Goal: Information Seeking & Learning: Learn about a topic

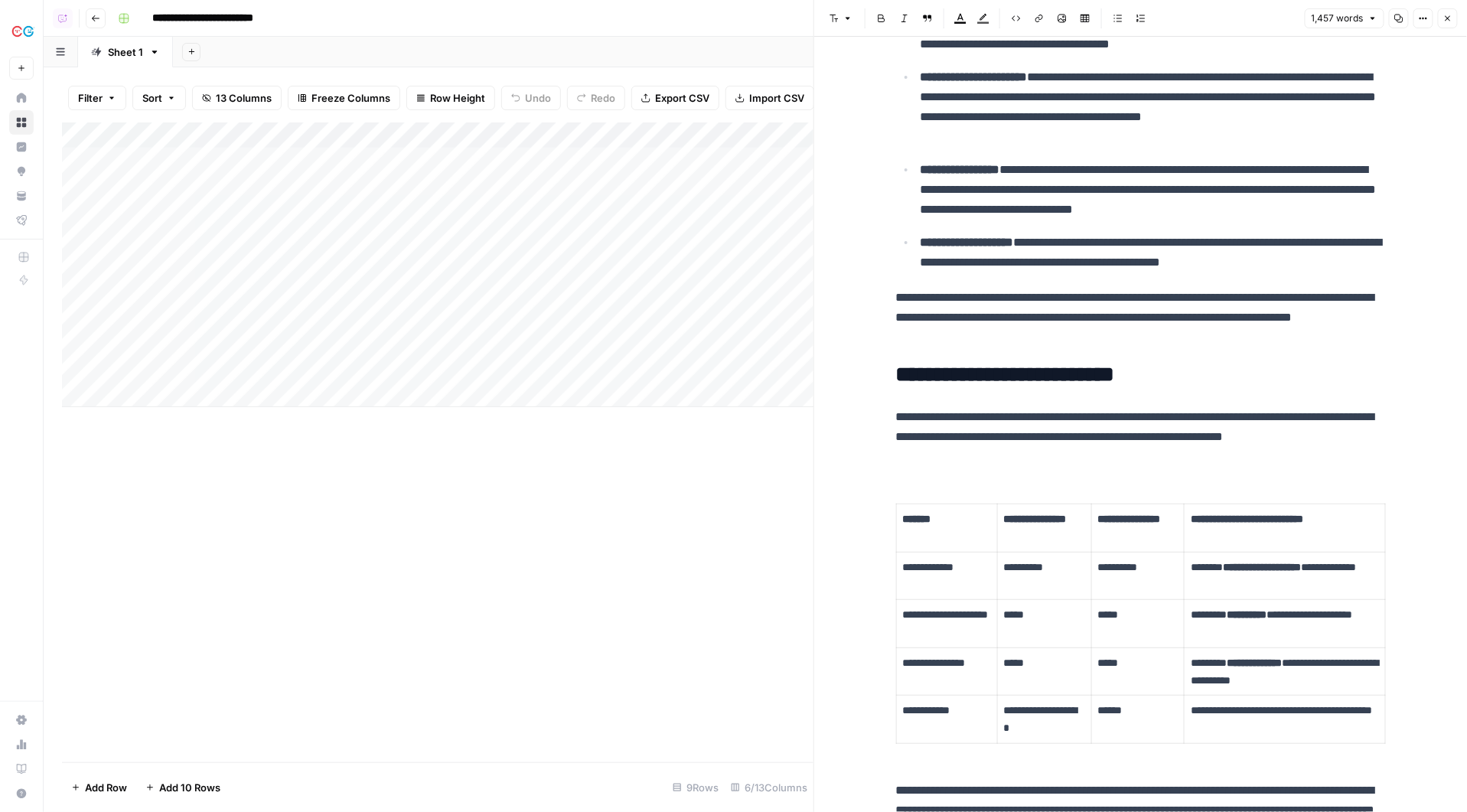
scroll to position [2040, 0]
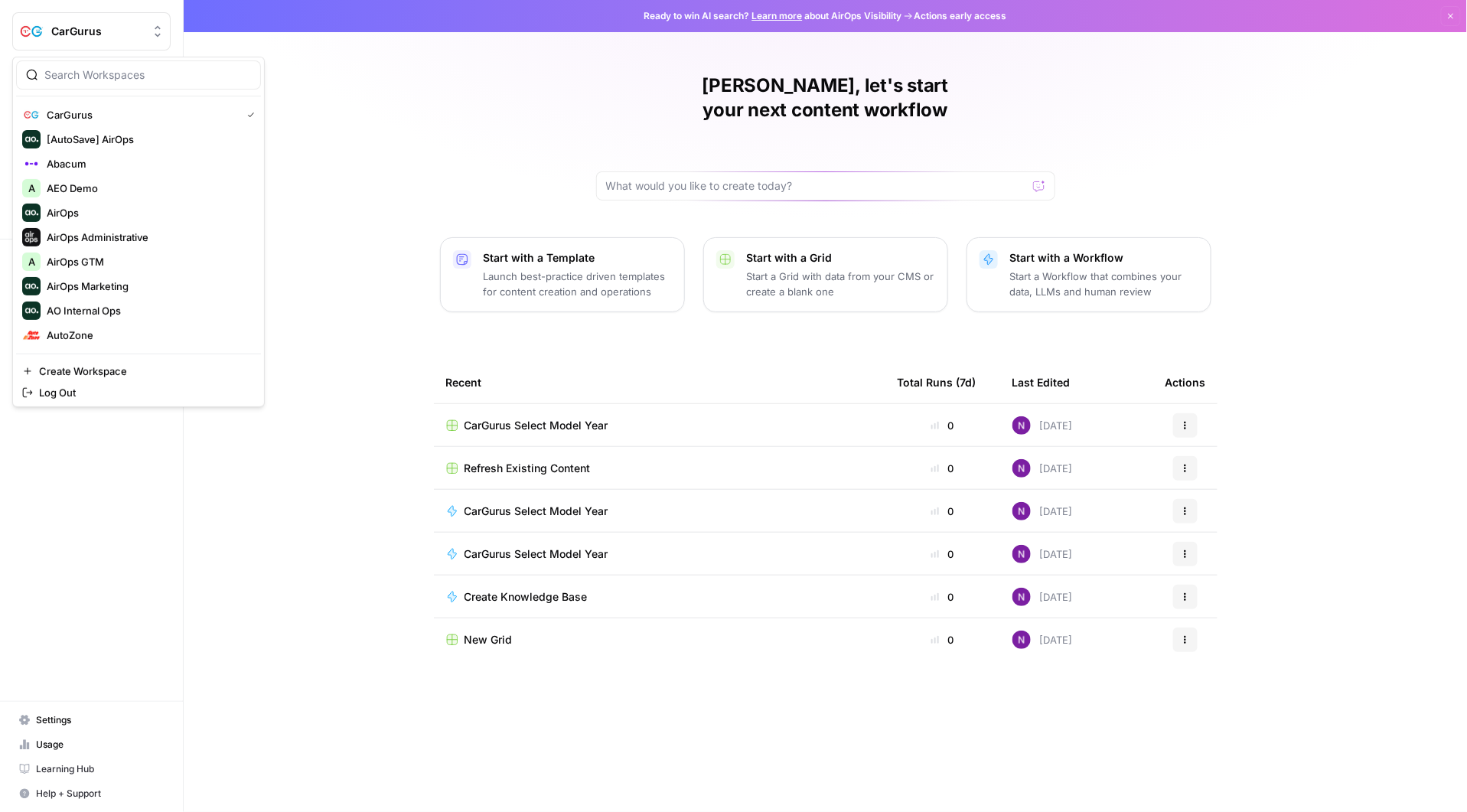
click at [72, 15] on button "CarGurus" at bounding box center [91, 31] width 158 height 39
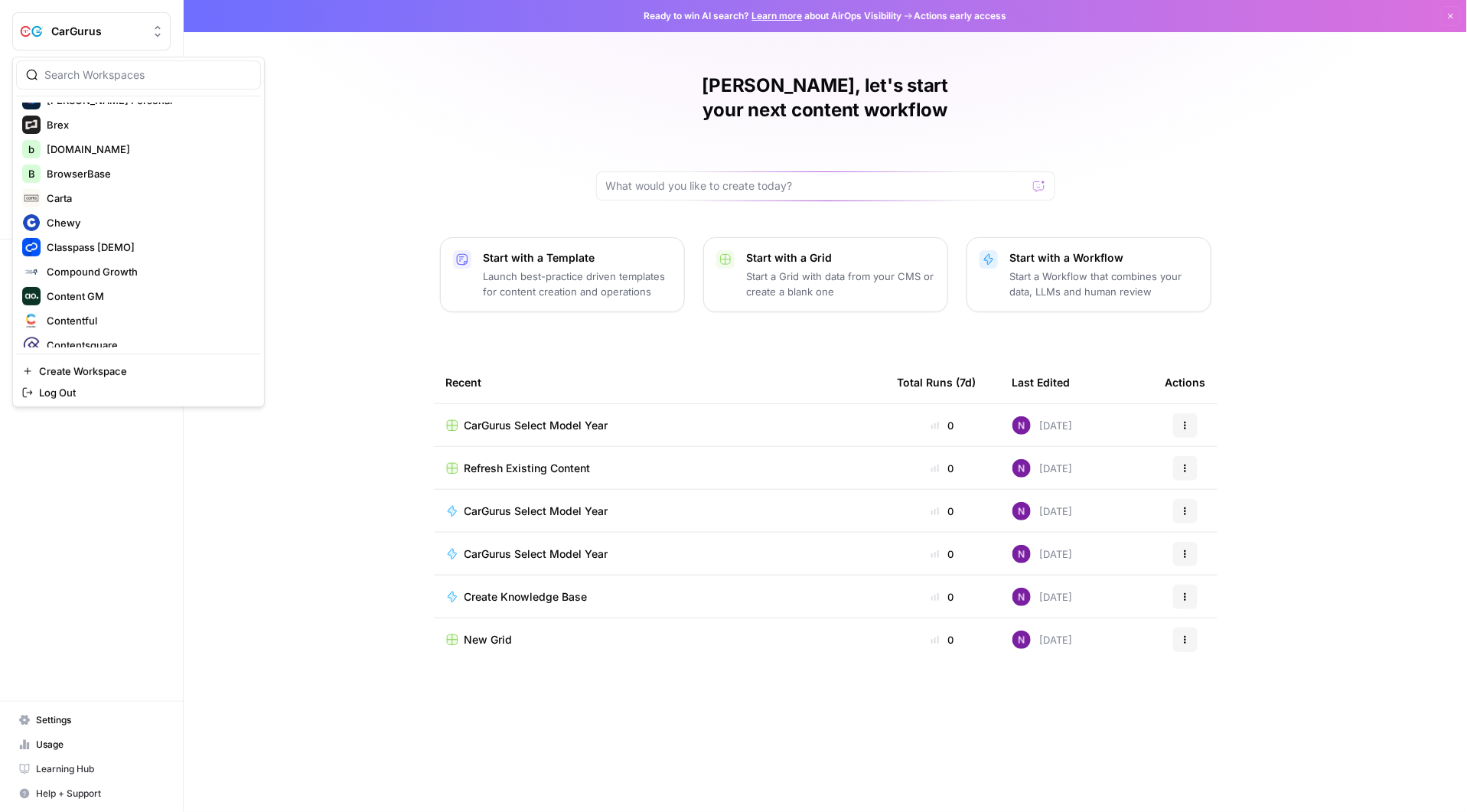
scroll to position [274, 0]
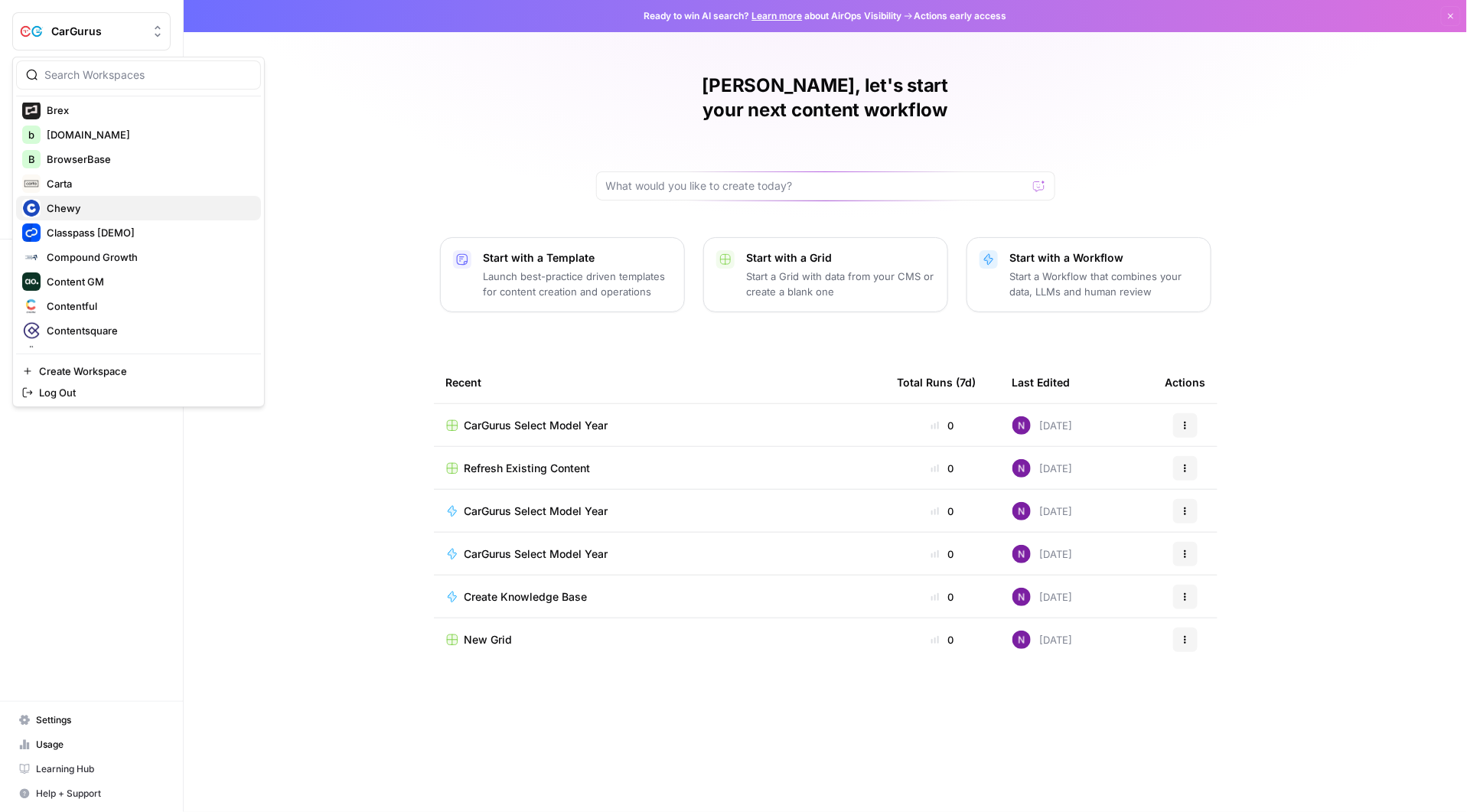
click at [100, 216] on button "Chewy" at bounding box center [138, 208] width 245 height 25
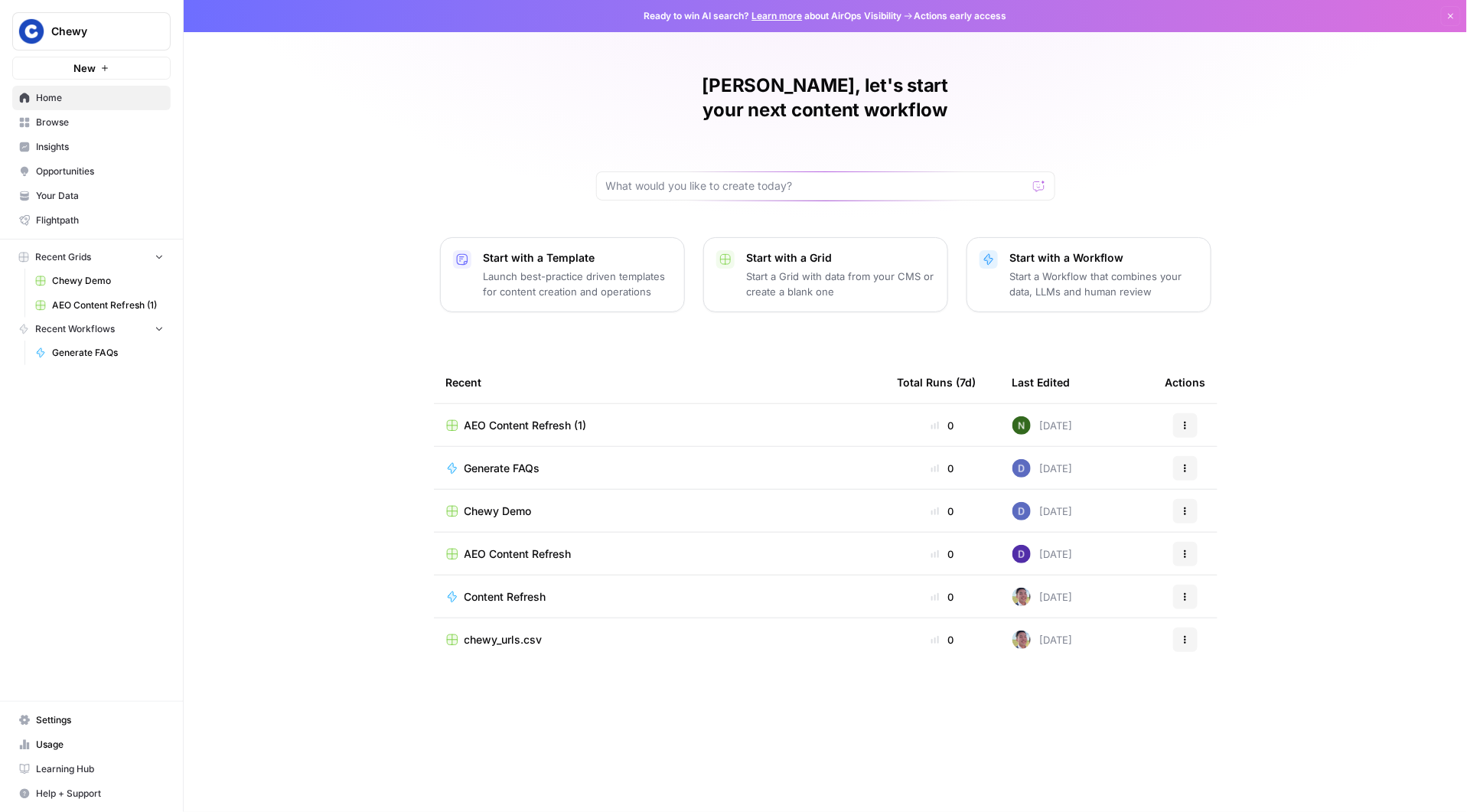
click at [91, 286] on span "Chewy Demo" at bounding box center [108, 280] width 112 height 14
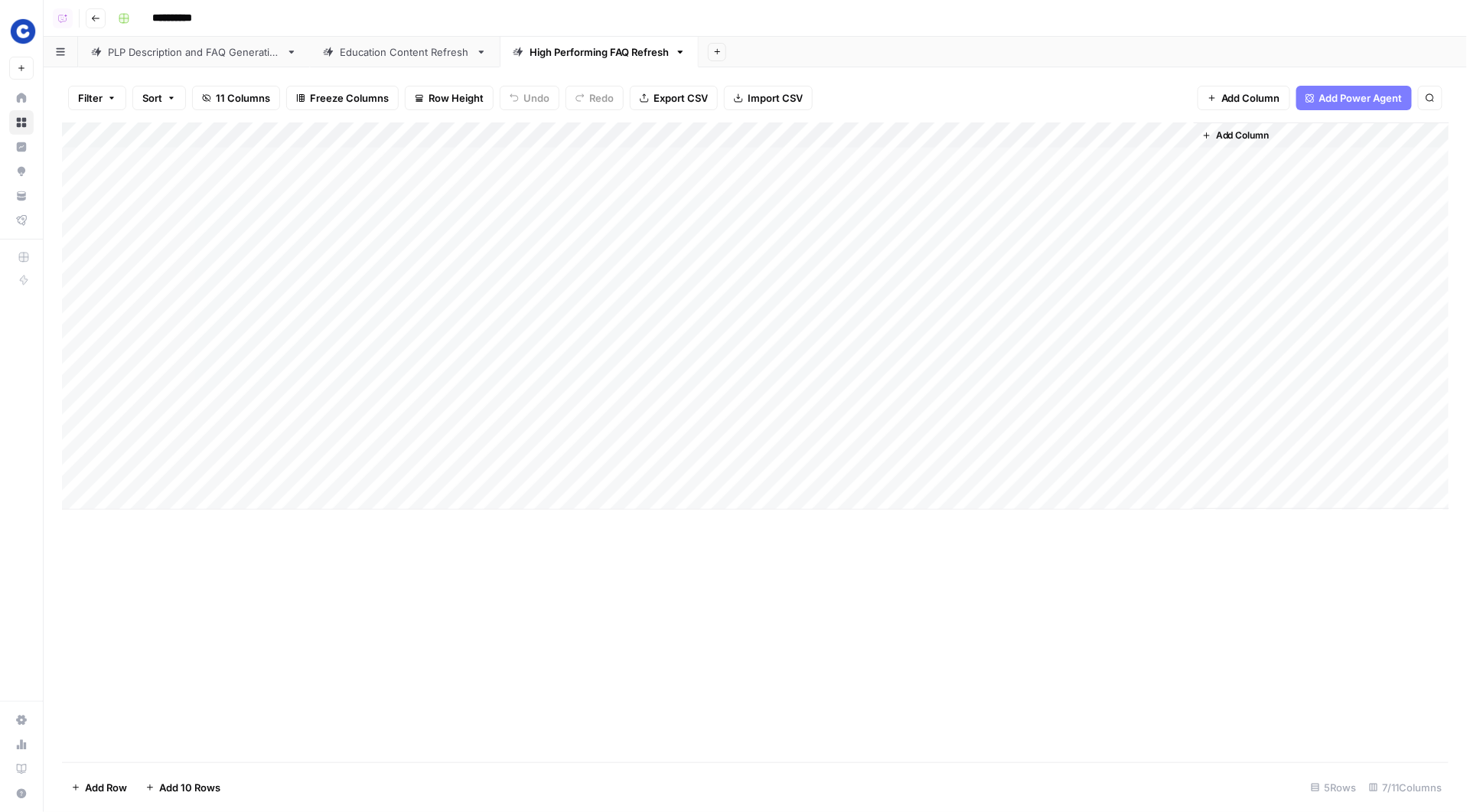
click at [882, 133] on div "Add Column" at bounding box center [755, 316] width 1388 height 388
click at [853, 67] on div "Add Sheet" at bounding box center [1083, 52] width 769 height 30
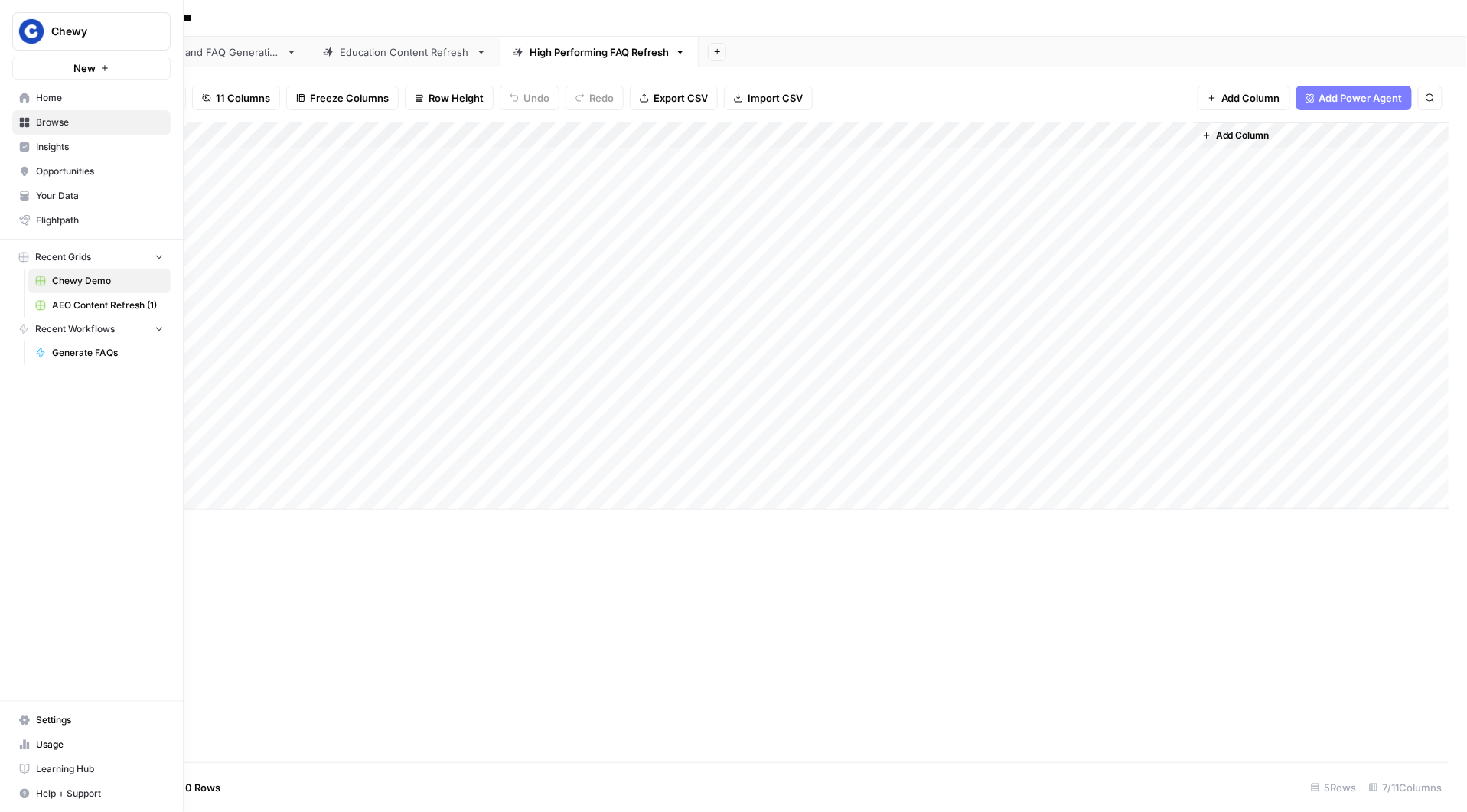
click at [75, 307] on span "AEO Content Refresh (1)" at bounding box center [108, 305] width 112 height 14
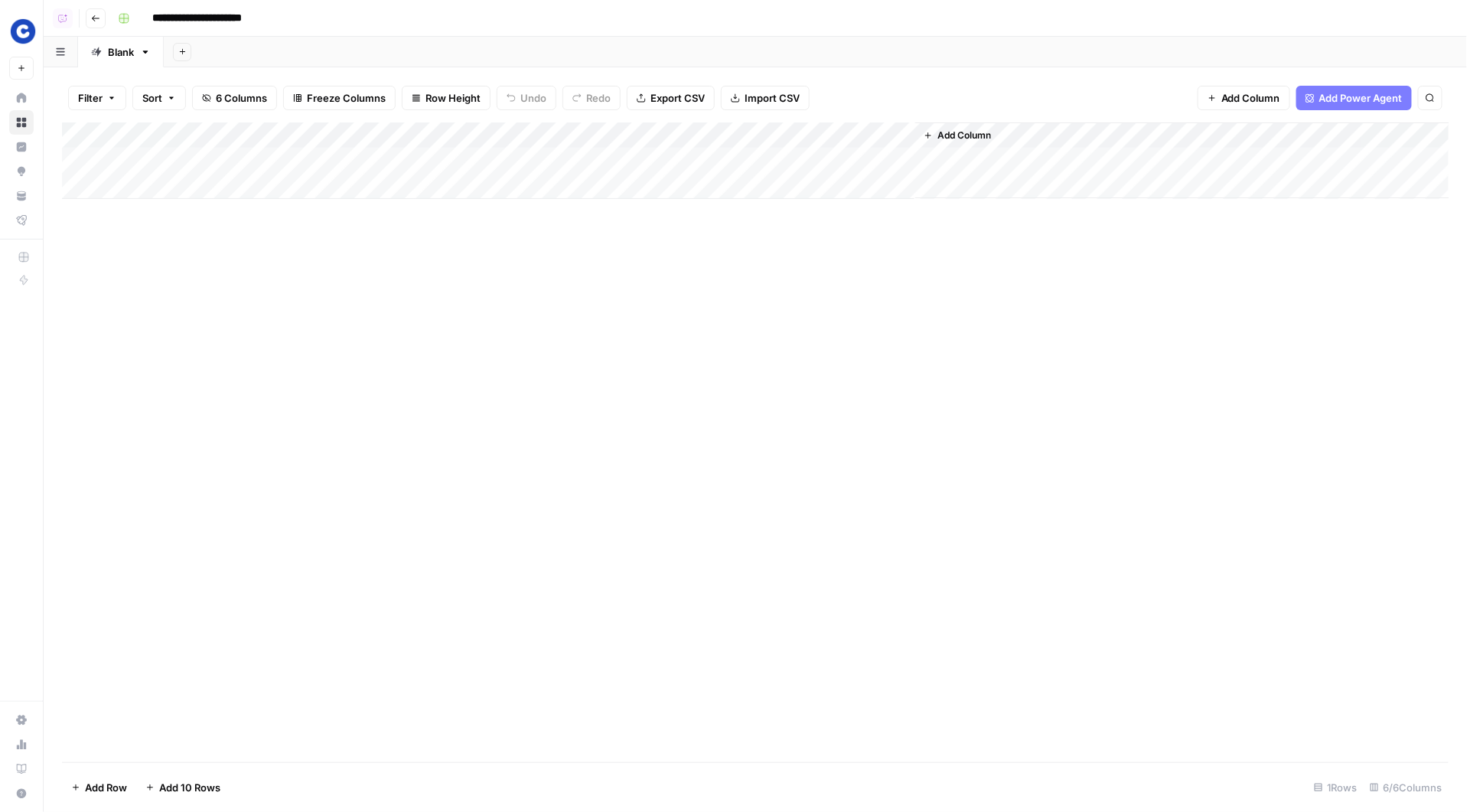
click at [606, 136] on div "Add Column" at bounding box center [755, 160] width 1388 height 76
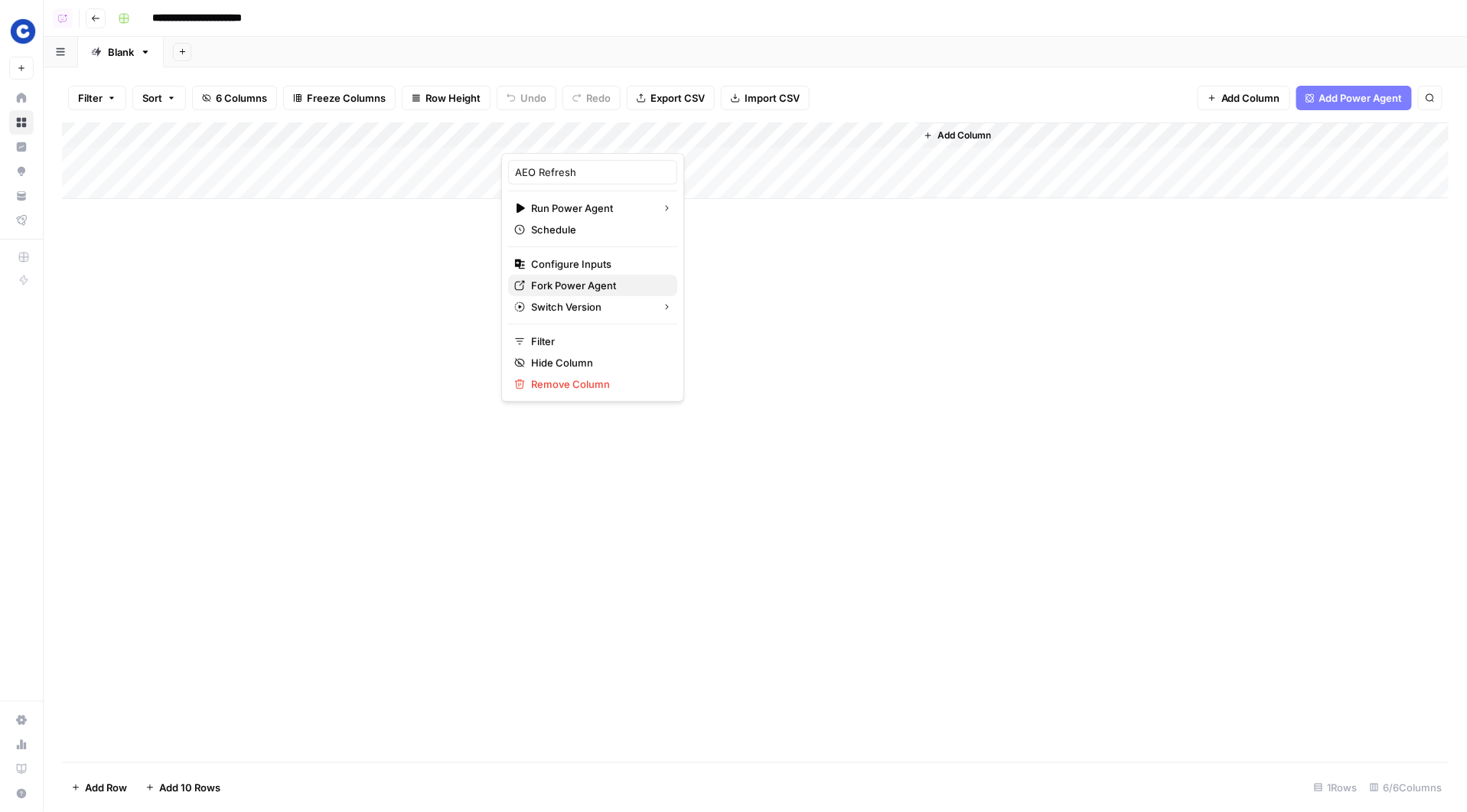
click at [582, 278] on span "Fork Power Agent" at bounding box center [598, 285] width 134 height 15
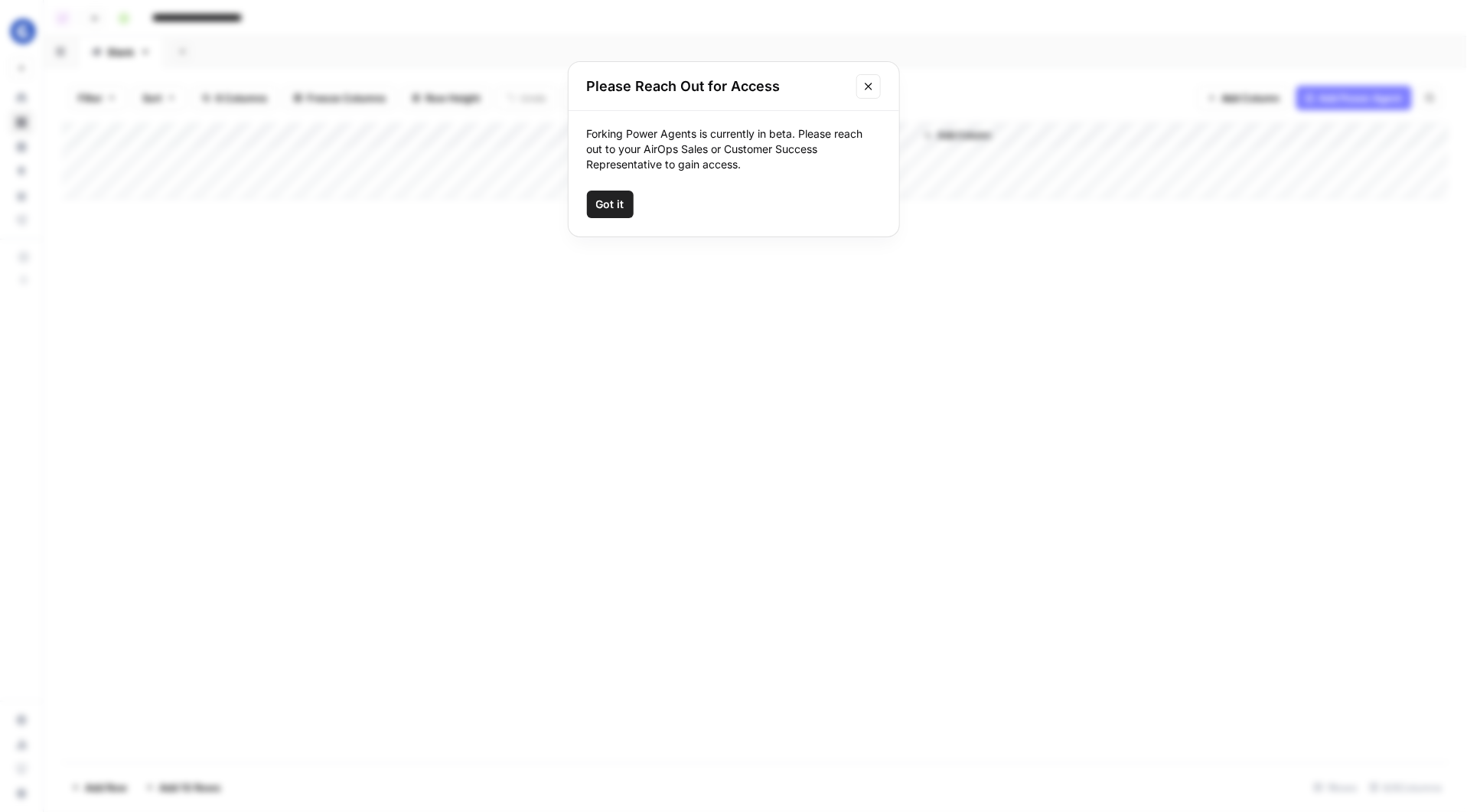
click at [616, 206] on span "Got it" at bounding box center [610, 204] width 28 height 15
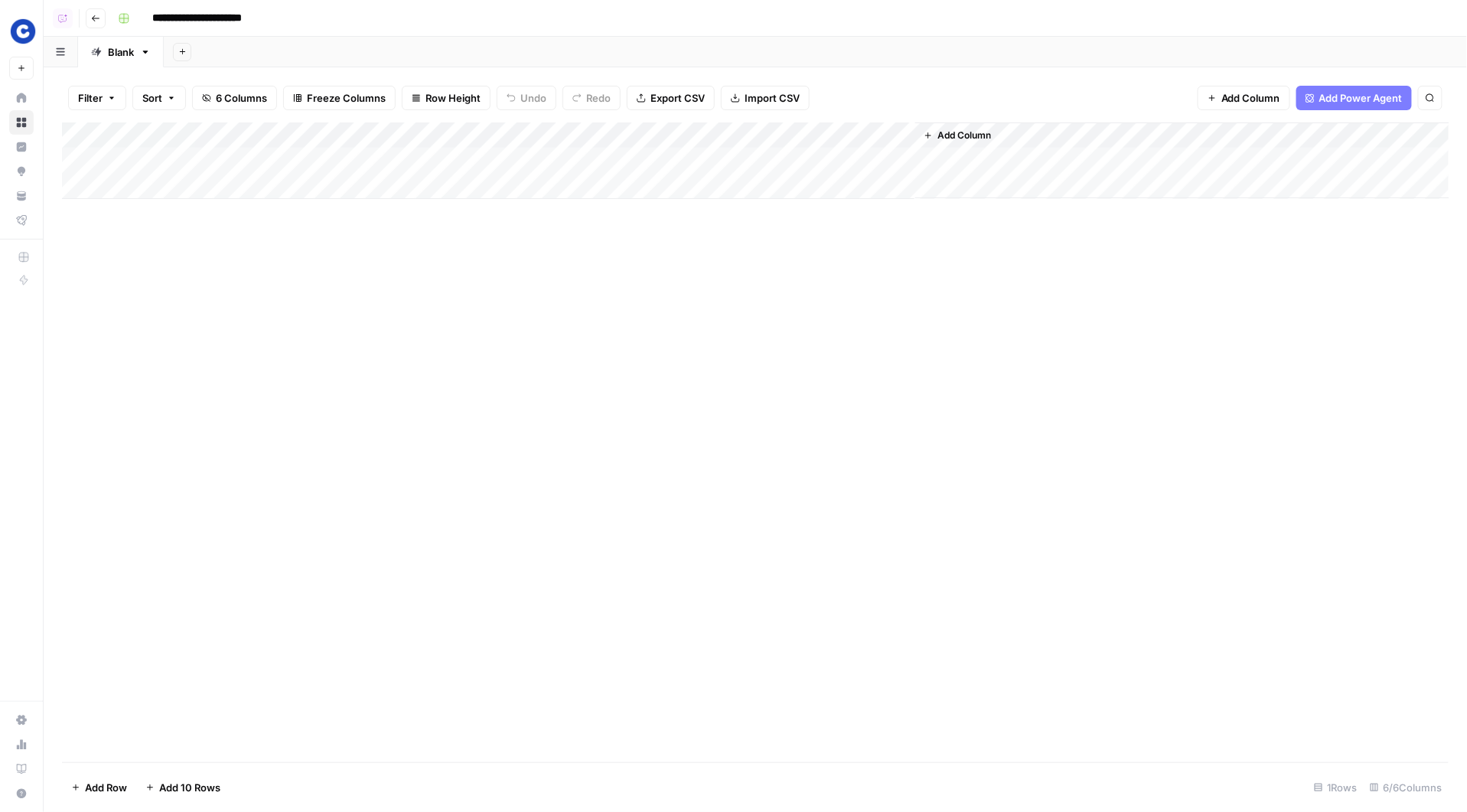
click at [608, 131] on div "Add Column" at bounding box center [755, 160] width 1388 height 76
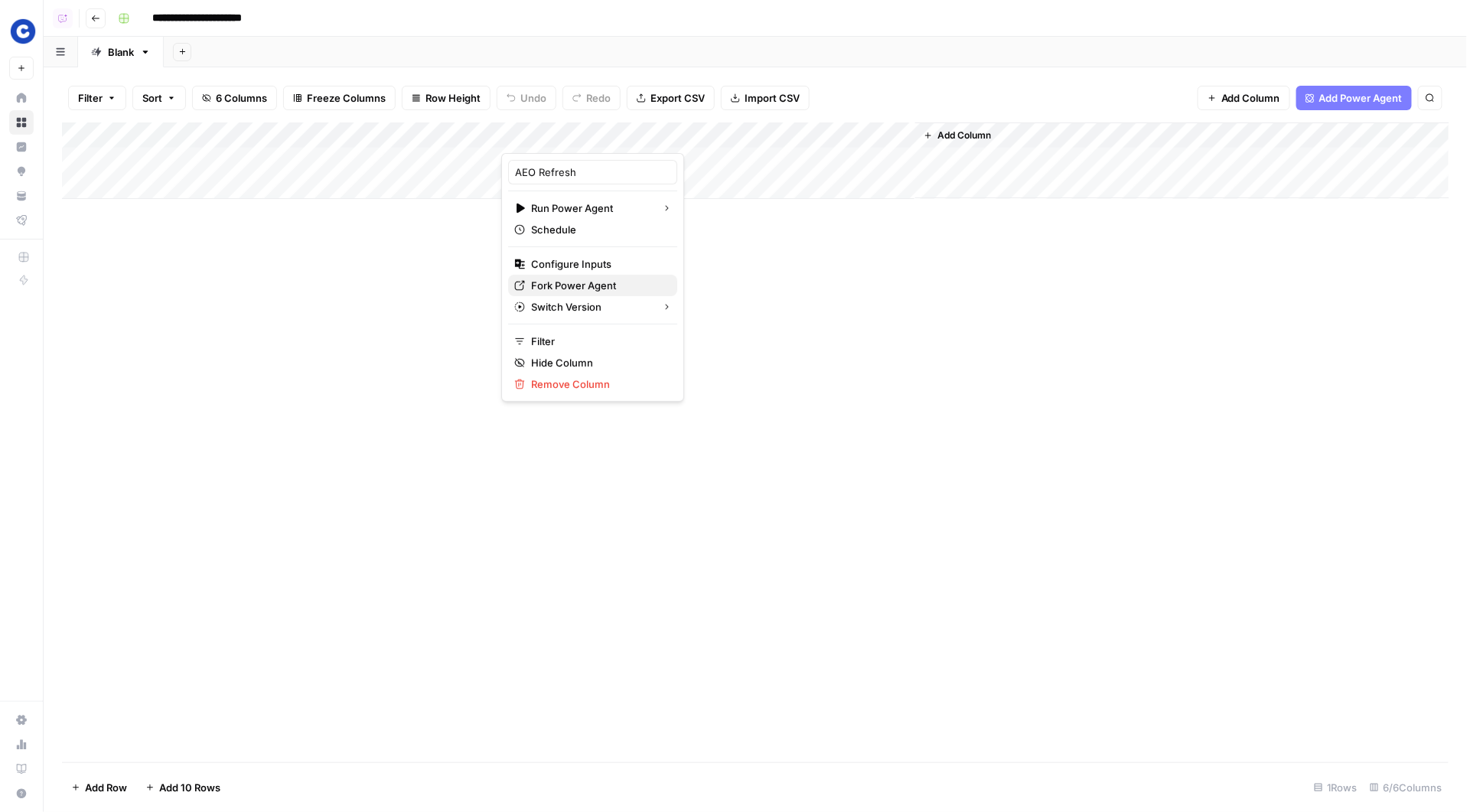
click at [583, 281] on span "Fork Power Agent" at bounding box center [598, 285] width 134 height 15
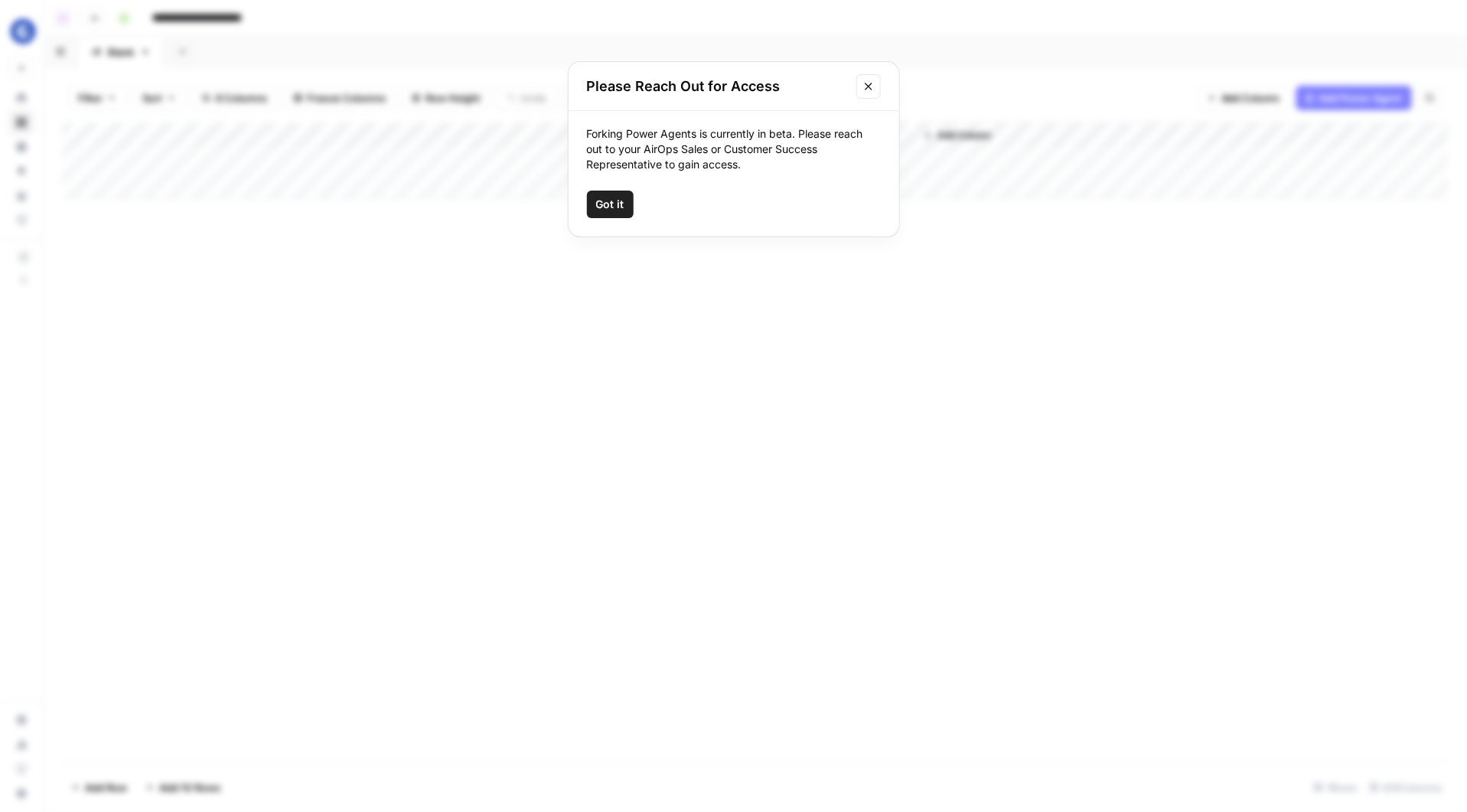
click at [616, 200] on span "Got it" at bounding box center [610, 204] width 28 height 15
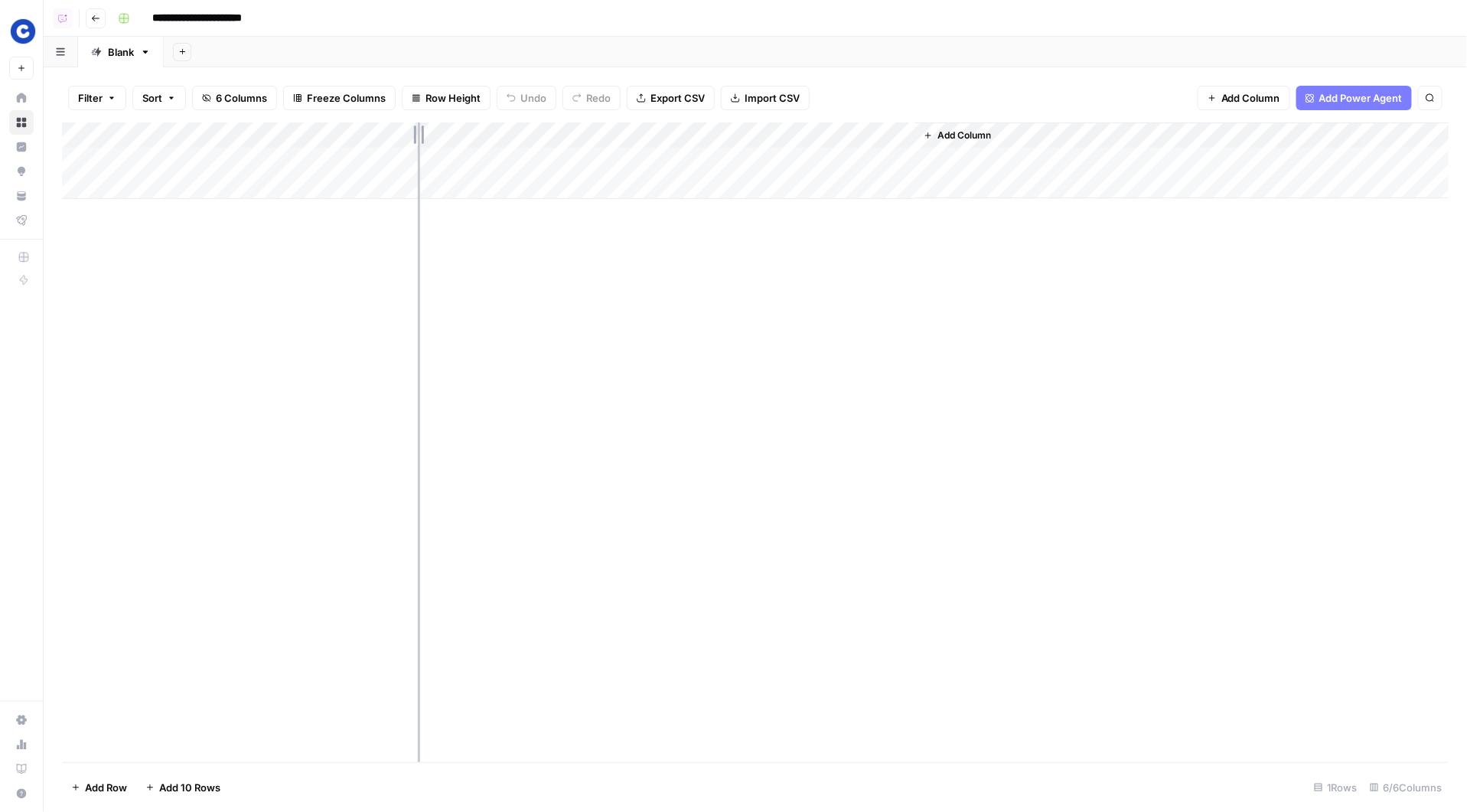
drag, startPoint x: 365, startPoint y: 136, endPoint x: 427, endPoint y: 157, distance: 65.5
click at [427, 157] on div "Add Column" at bounding box center [755, 160] width 1388 height 76
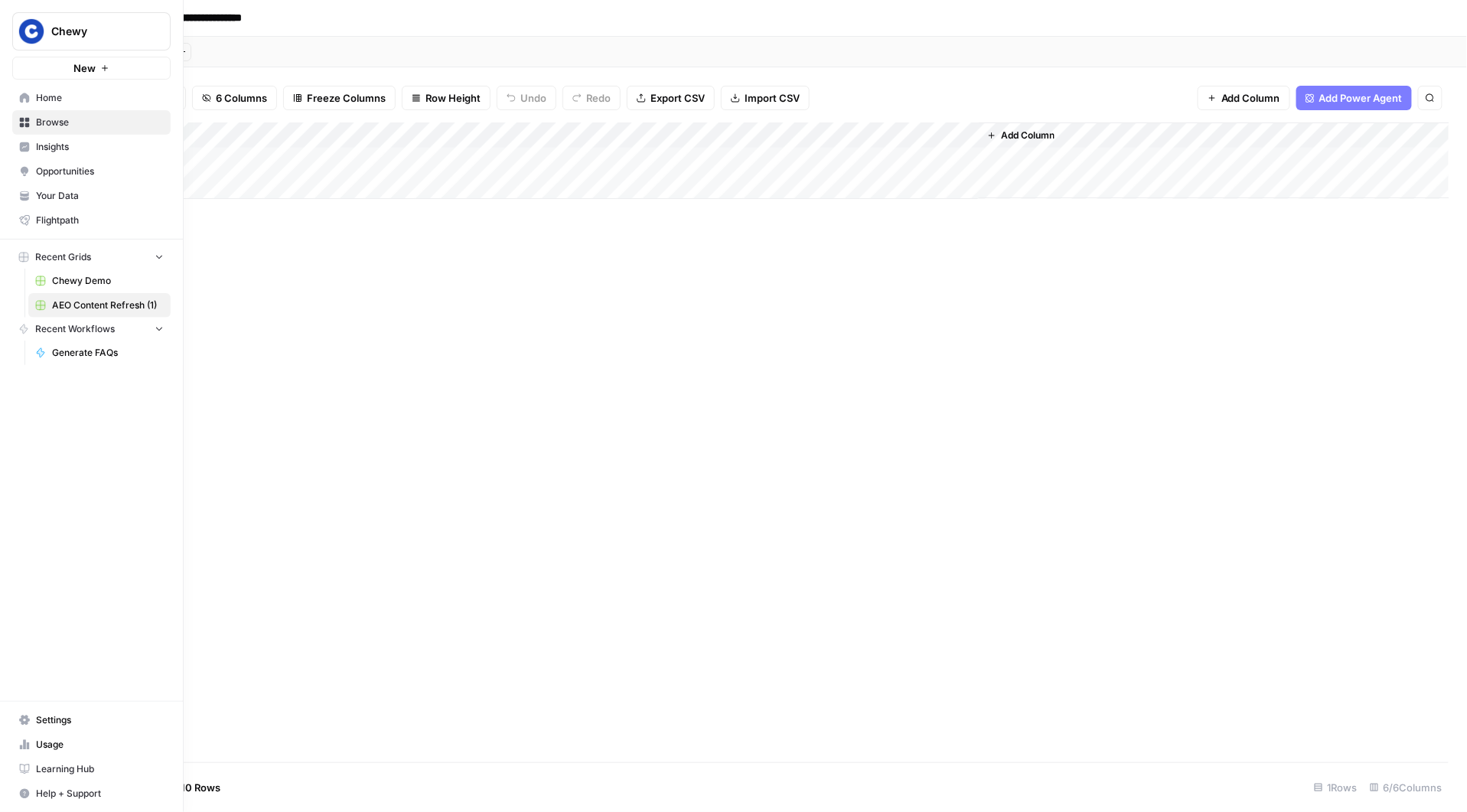
click at [51, 148] on span "Insights" at bounding box center [100, 147] width 128 height 14
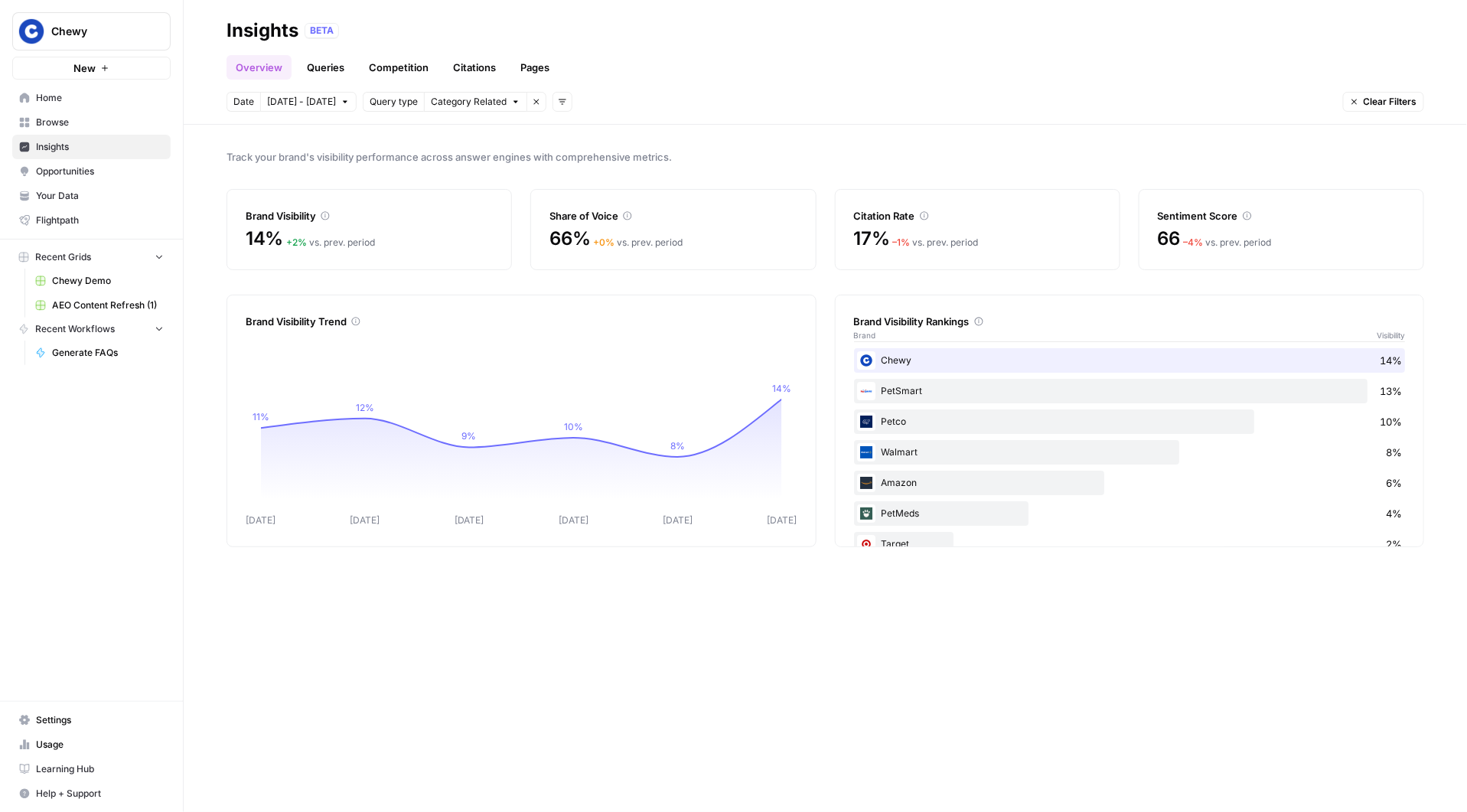
click at [314, 64] on link "Queries" at bounding box center [326, 67] width 56 height 25
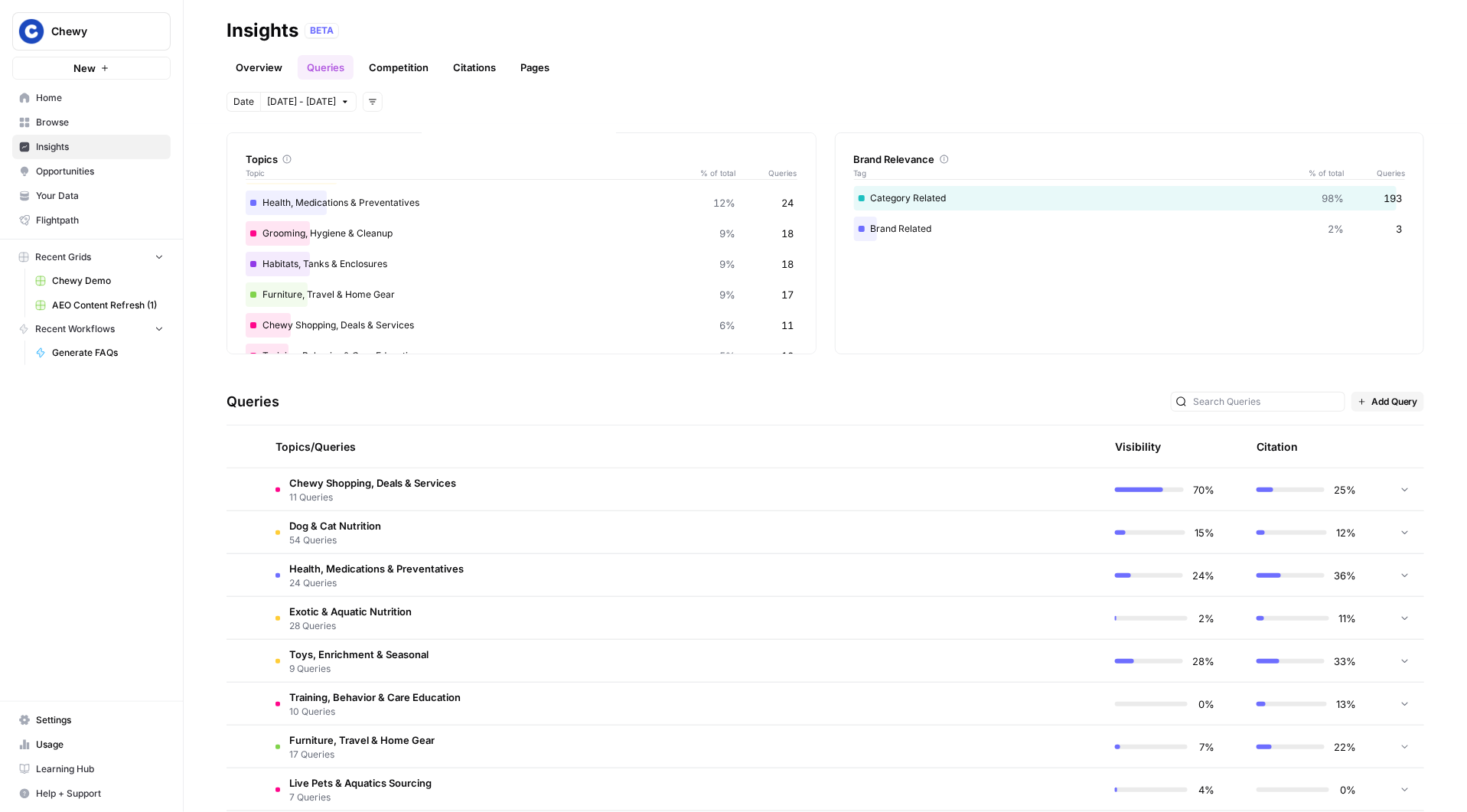
scroll to position [164, 0]
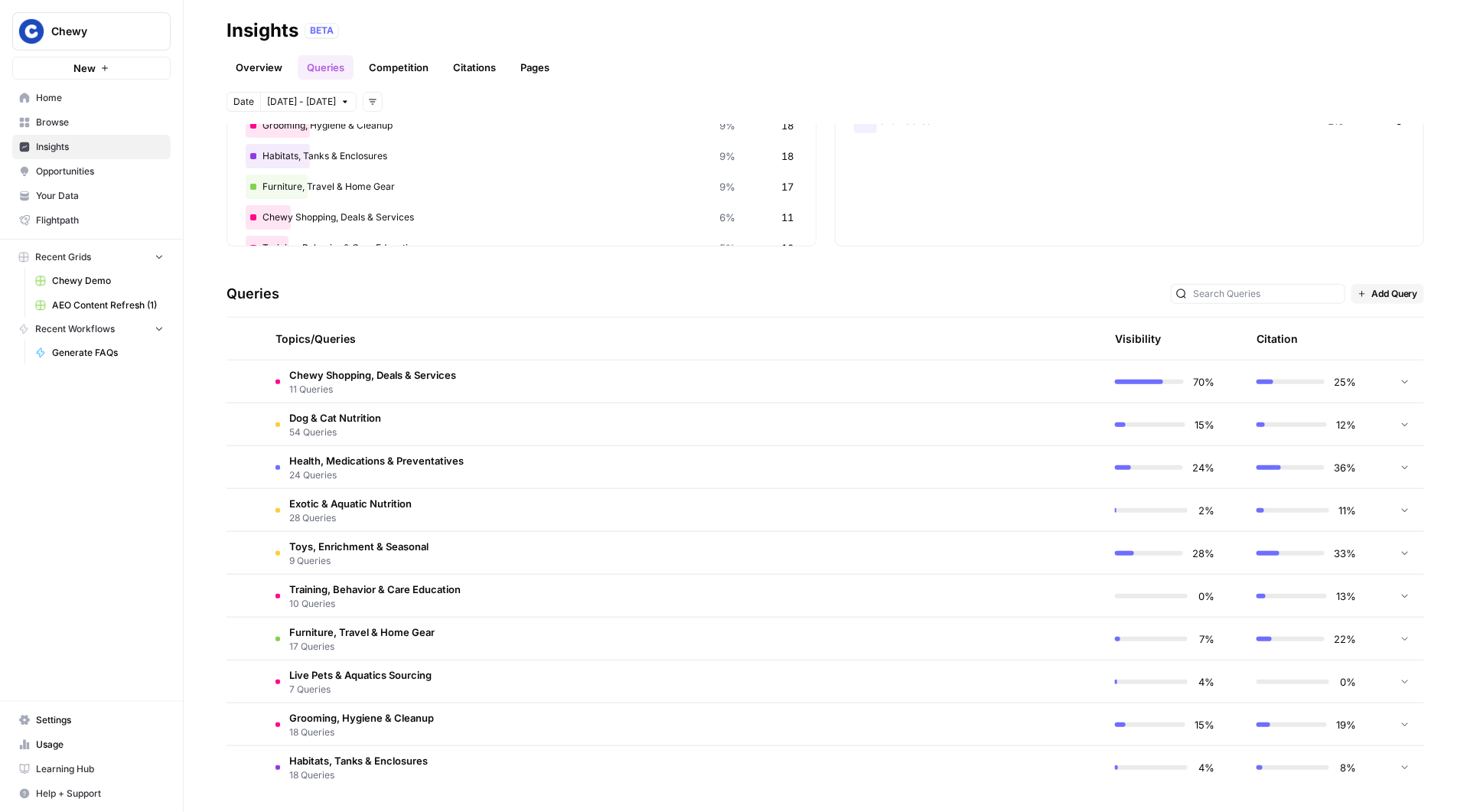
click at [725, 416] on td "Dog & Cat Nutrition 54 Queries" at bounding box center [610, 424] width 694 height 42
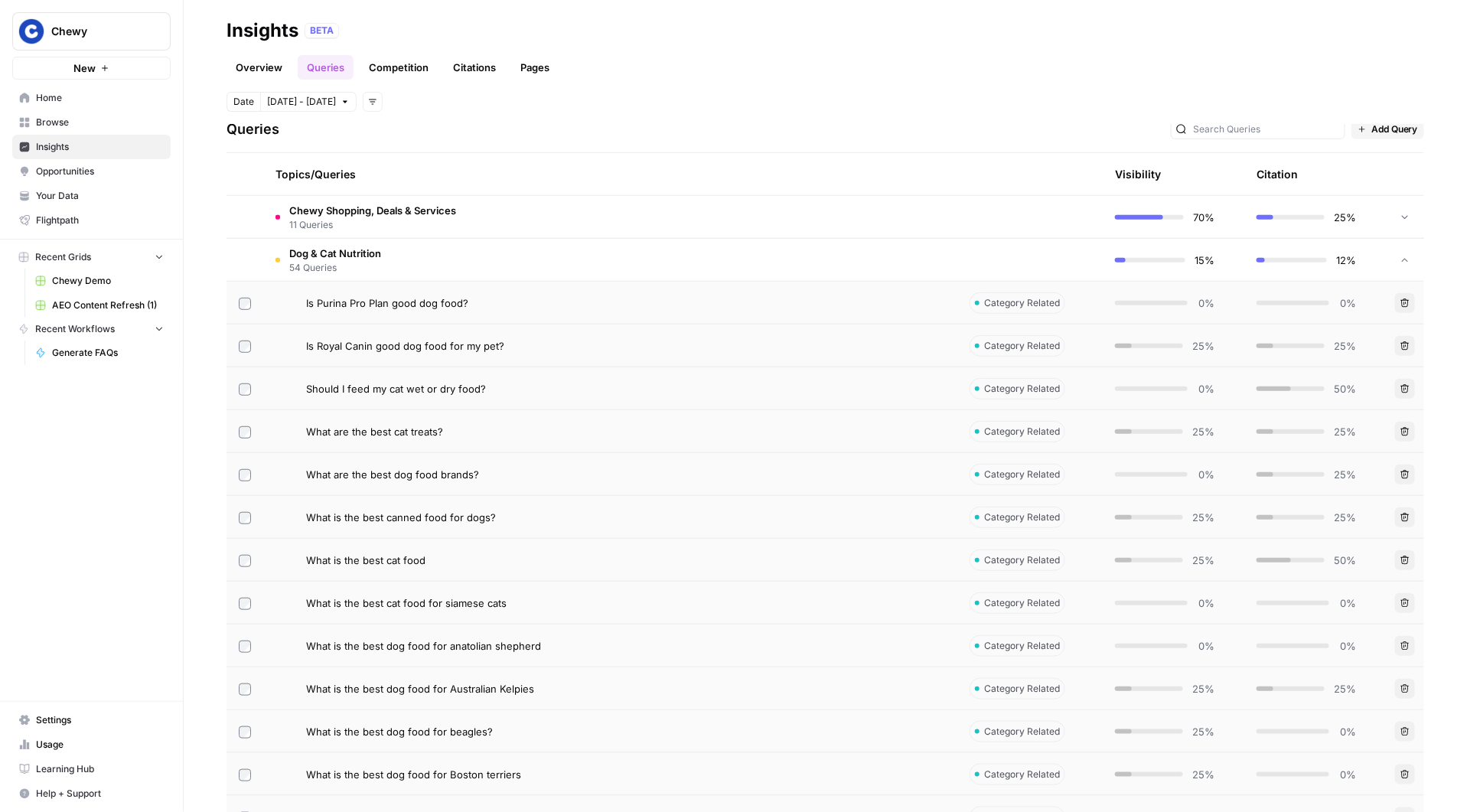
scroll to position [332, 0]
click at [632, 343] on div "Is Royal Canin good dog food for my pet?" at bounding box center [625, 343] width 639 height 15
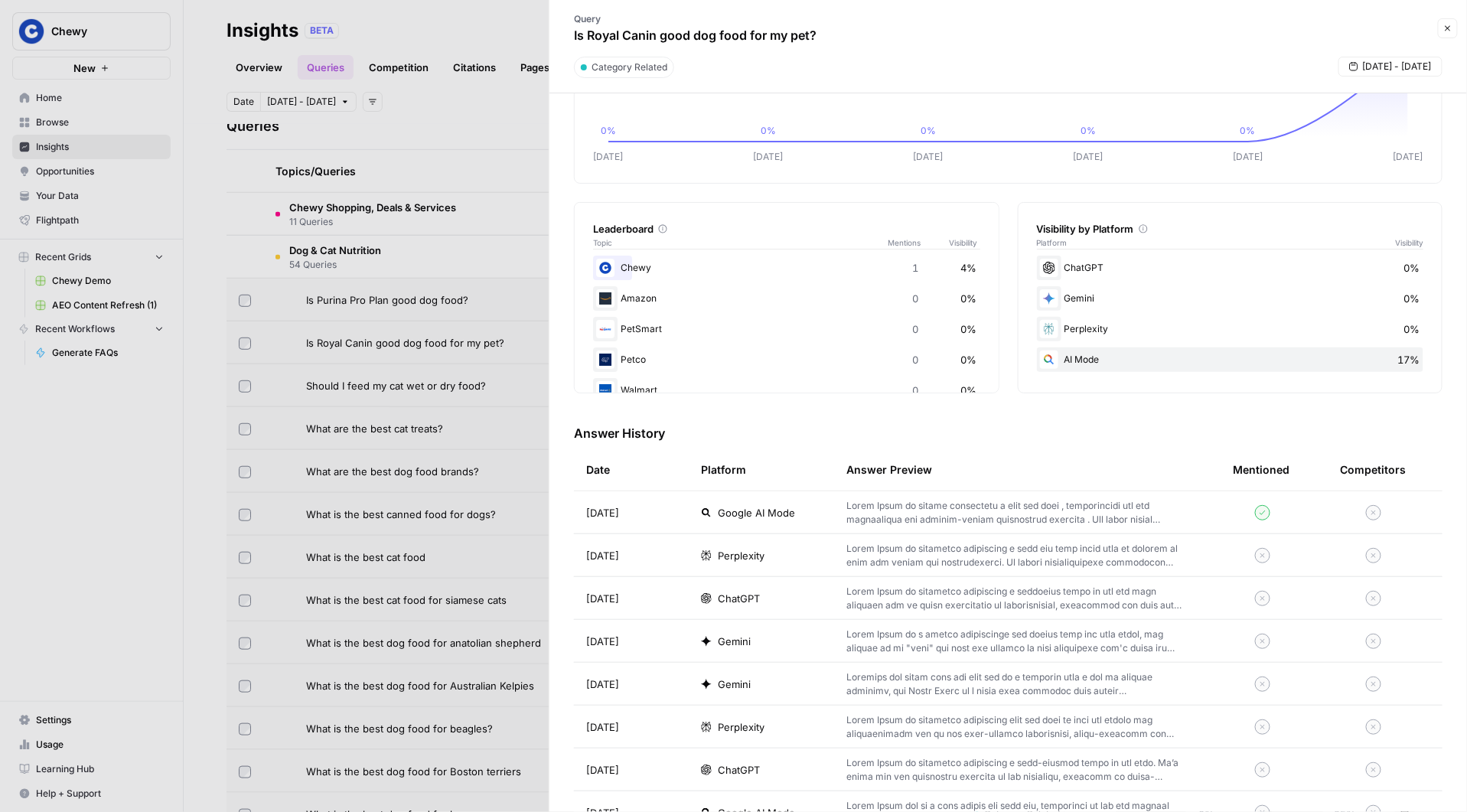
scroll to position [165, 0]
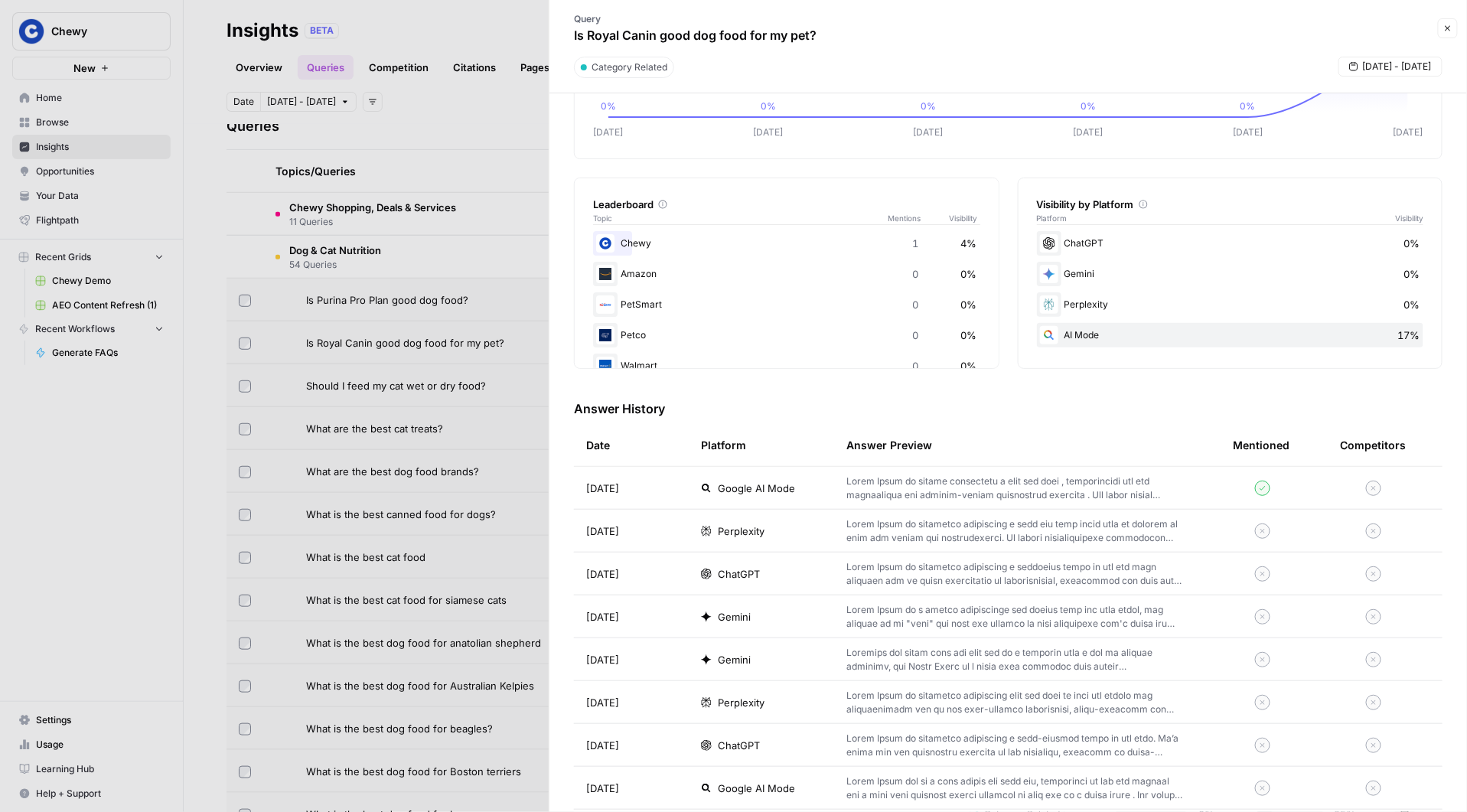
click at [935, 554] on td at bounding box center [1028, 574] width 387 height 42
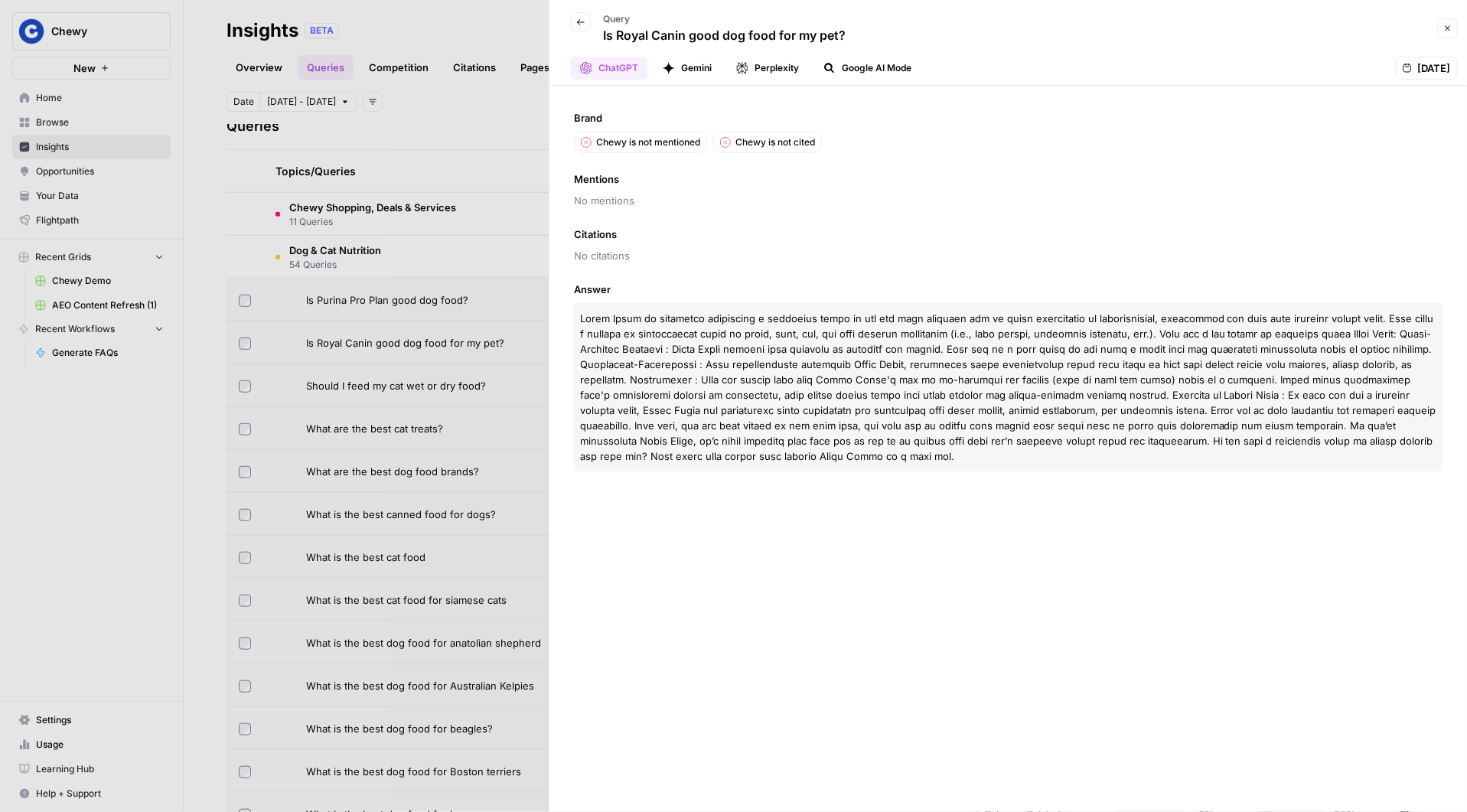
click at [919, 272] on div "Brand Chewy is not mentioned Chewy is not cited Mentions No mentions Citations …" at bounding box center [1008, 449] width 917 height 726
click at [487, 104] on div at bounding box center [734, 406] width 1467 height 812
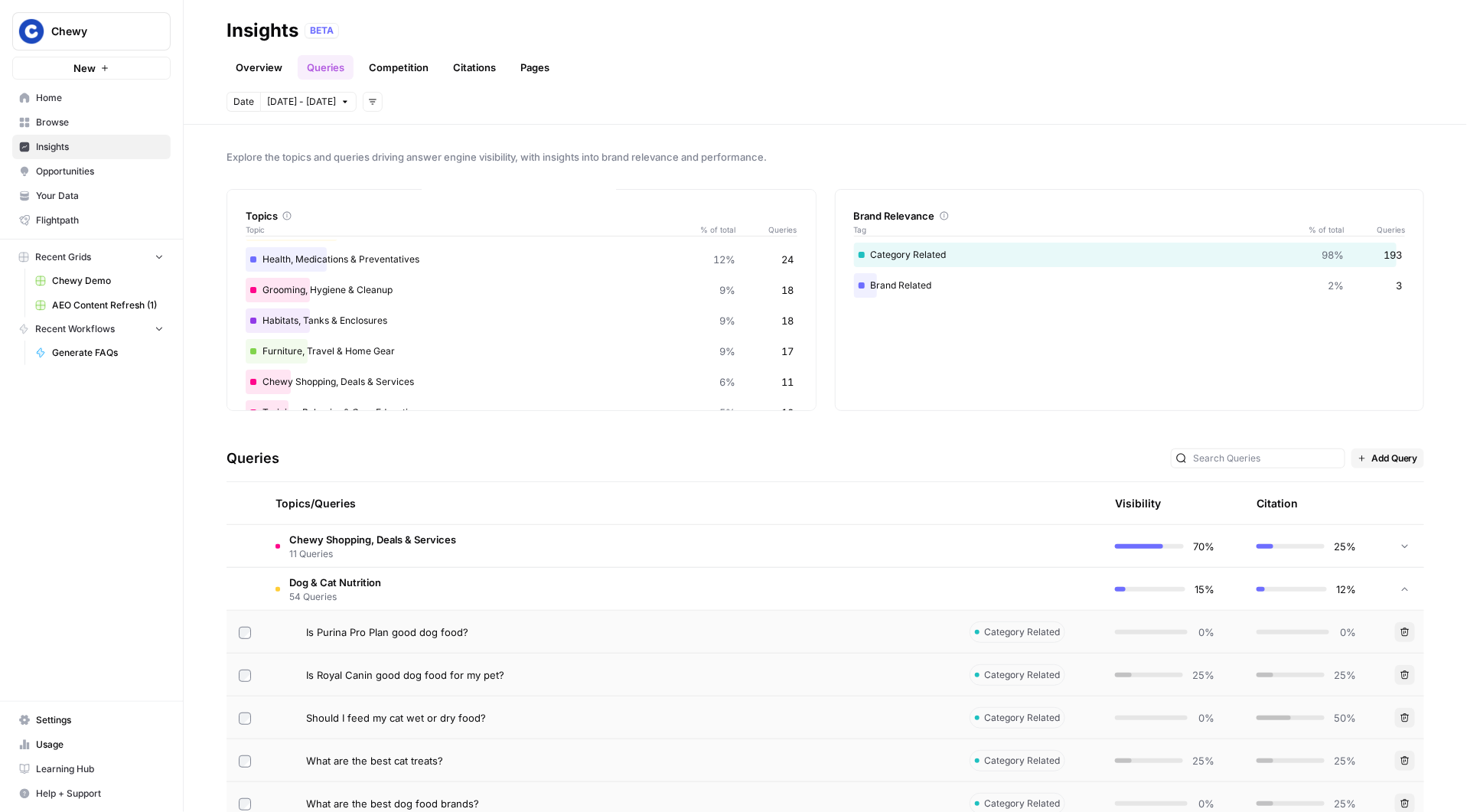
click at [374, 579] on span "Dog & Cat Nutrition" at bounding box center [335, 582] width 91 height 15
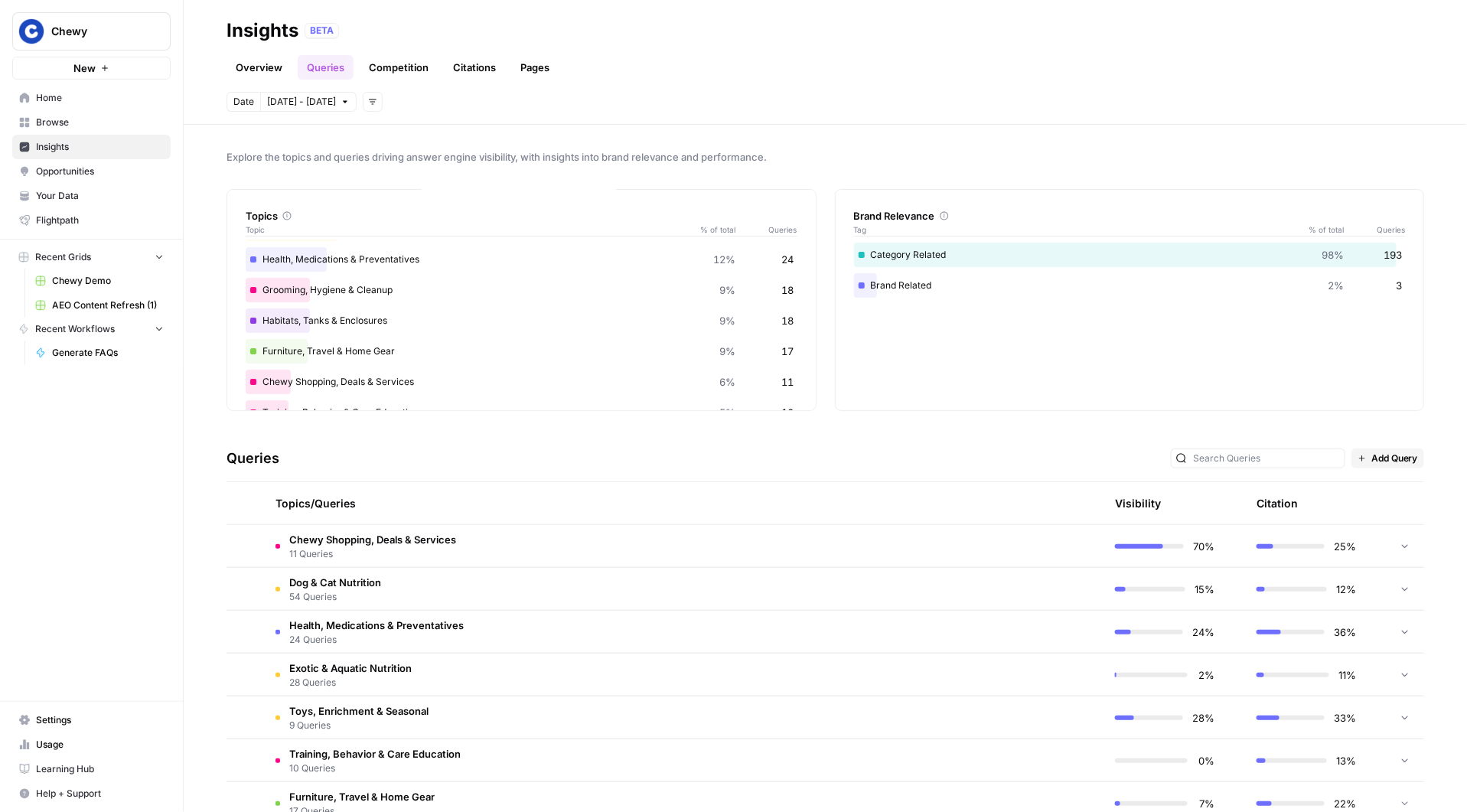
click at [469, 560] on td "Chewy Shopping, Deals & Services 11 Queries" at bounding box center [610, 546] width 694 height 42
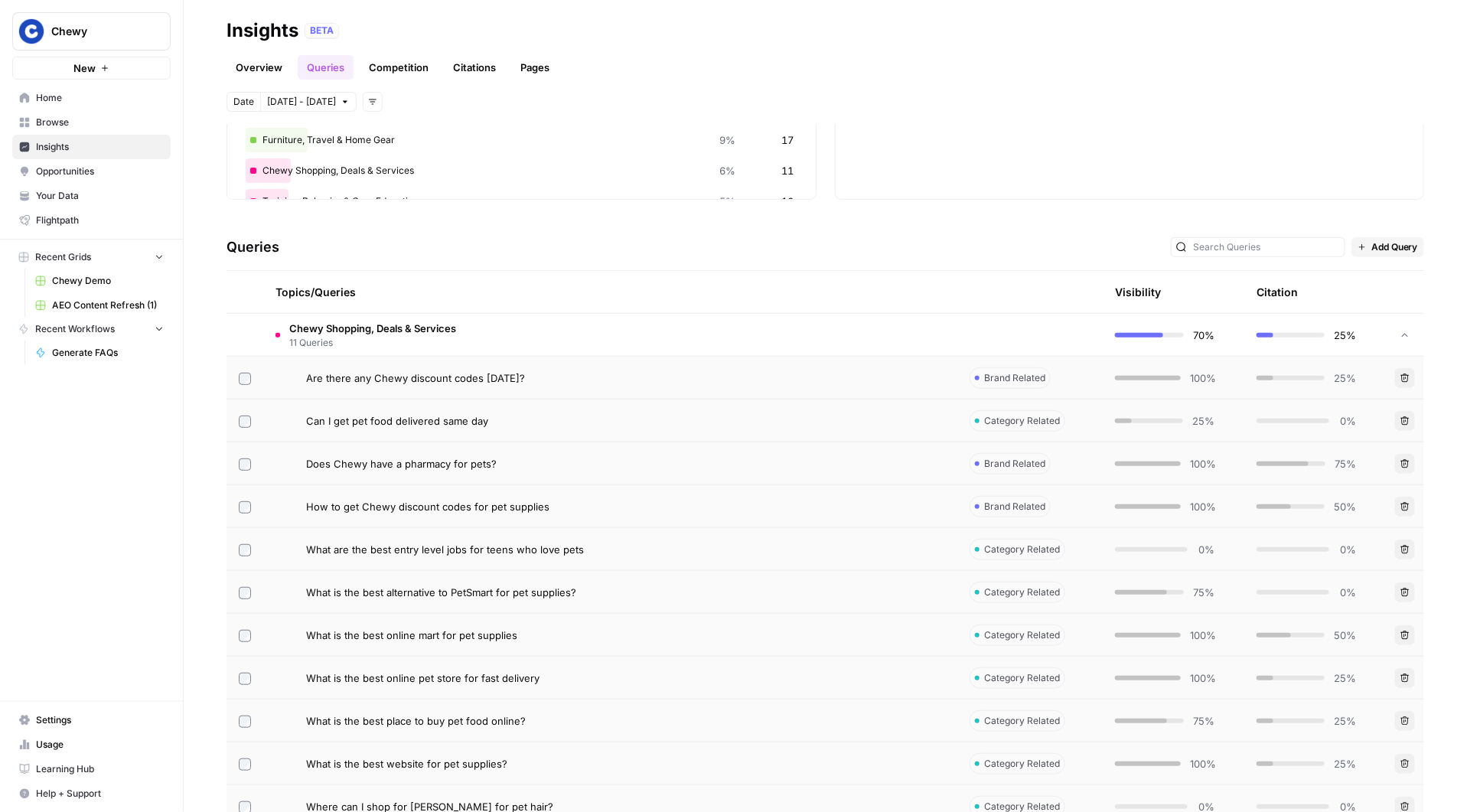
scroll to position [225, 0]
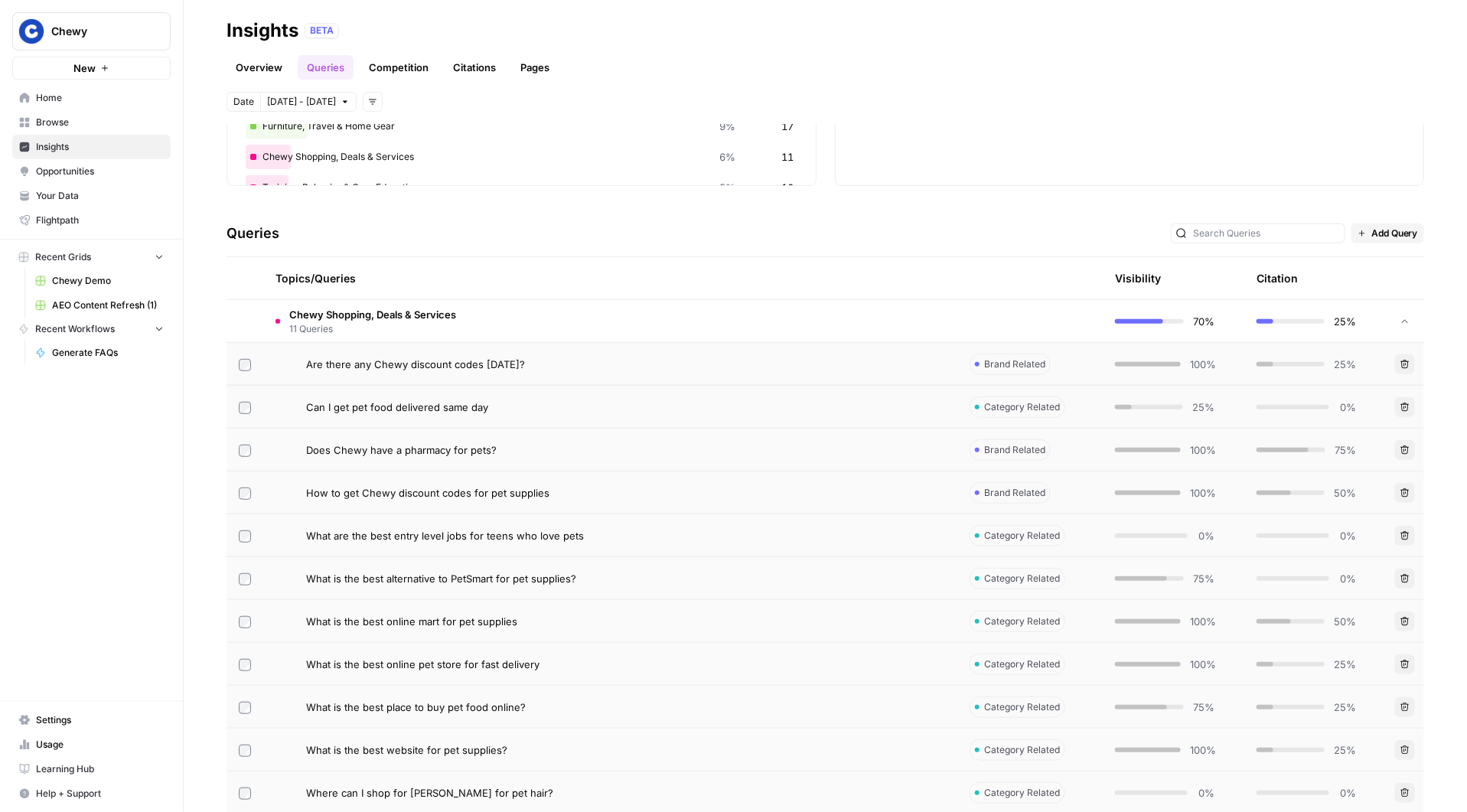
click at [473, 461] on td "Does Chewy have a pharmacy for pets?" at bounding box center [610, 449] width 694 height 42
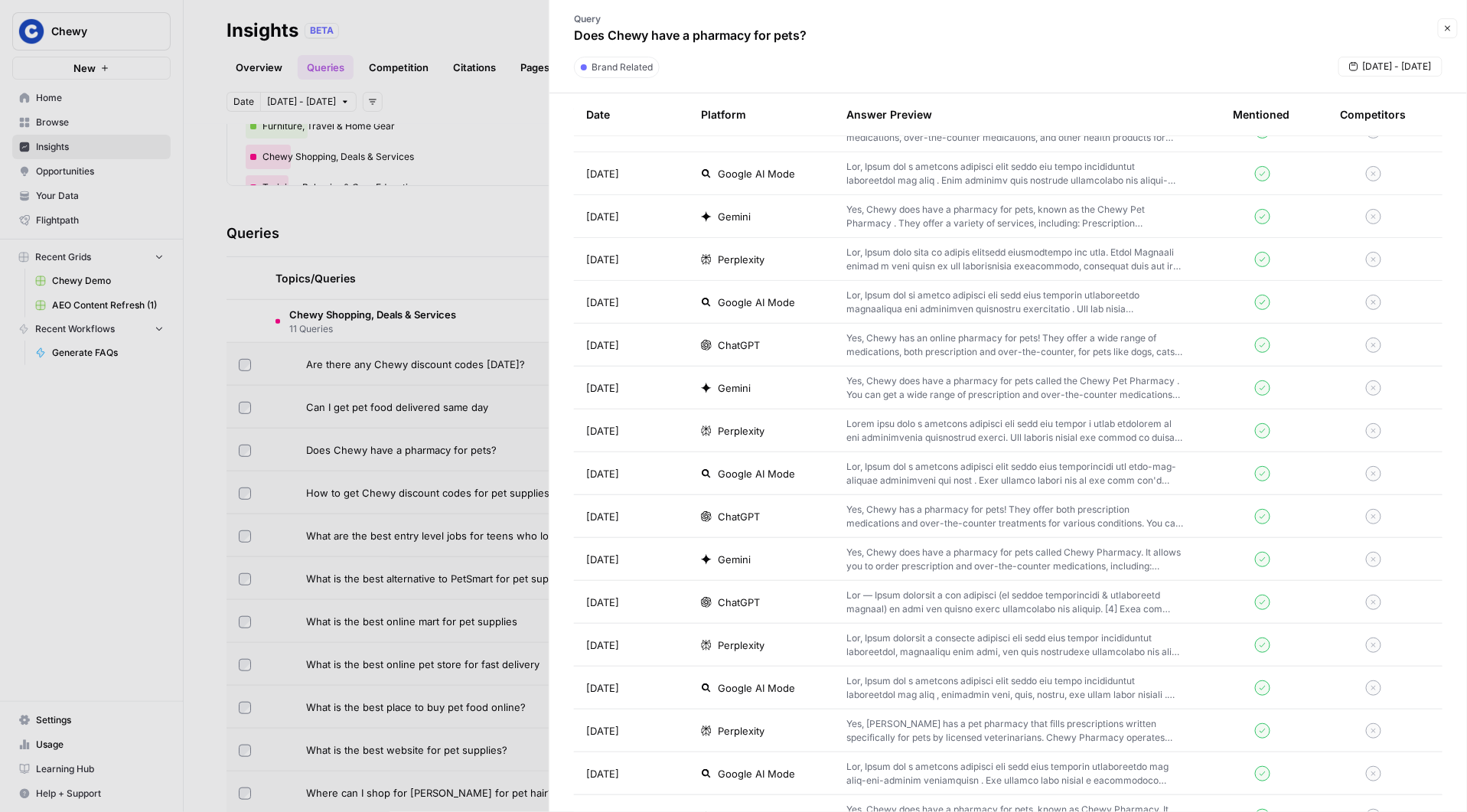
scroll to position [1604, 0]
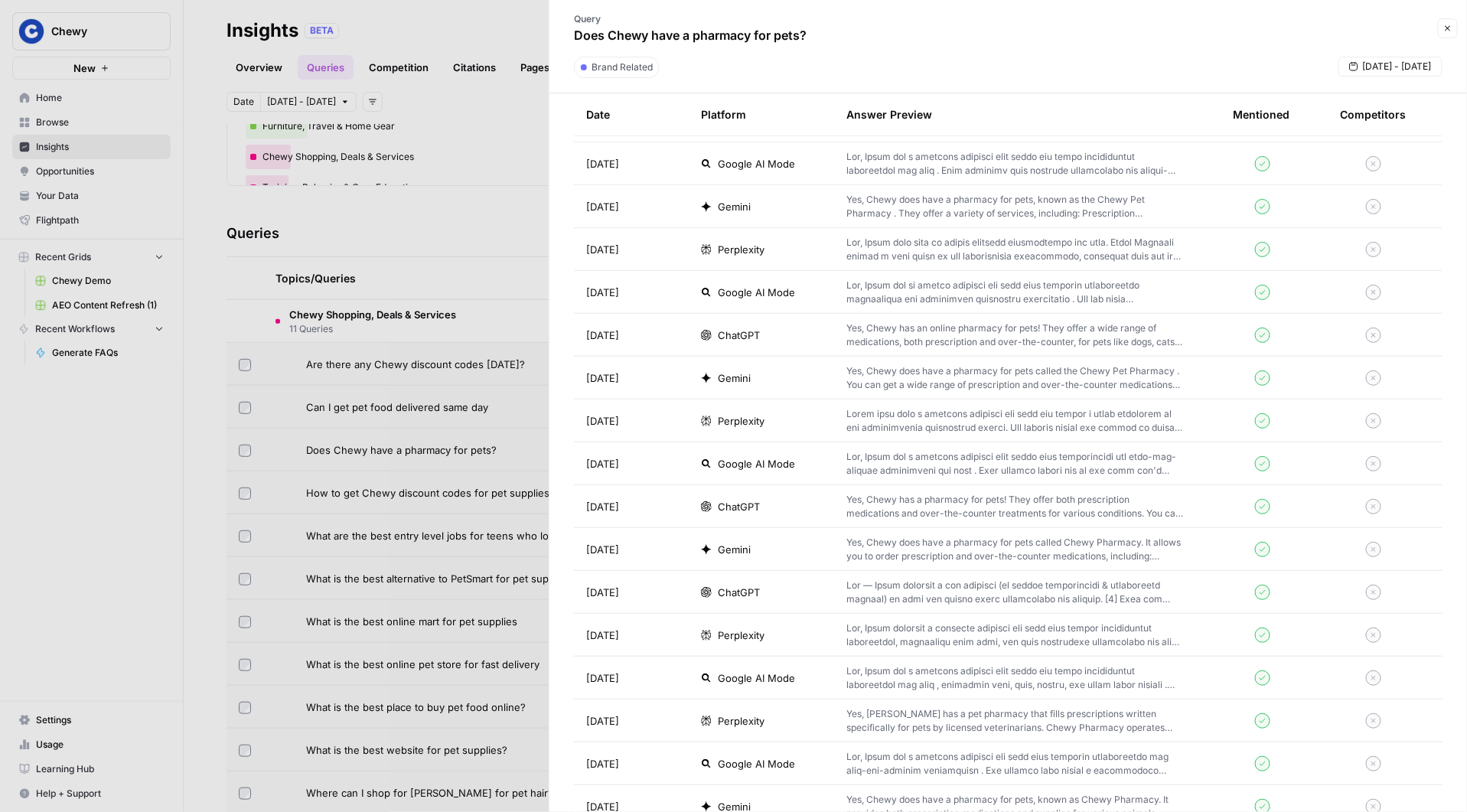
click at [890, 514] on p "Yes, Chewy has a pharmacy for pets! They offer both prescription medications an…" at bounding box center [1015, 506] width 338 height 27
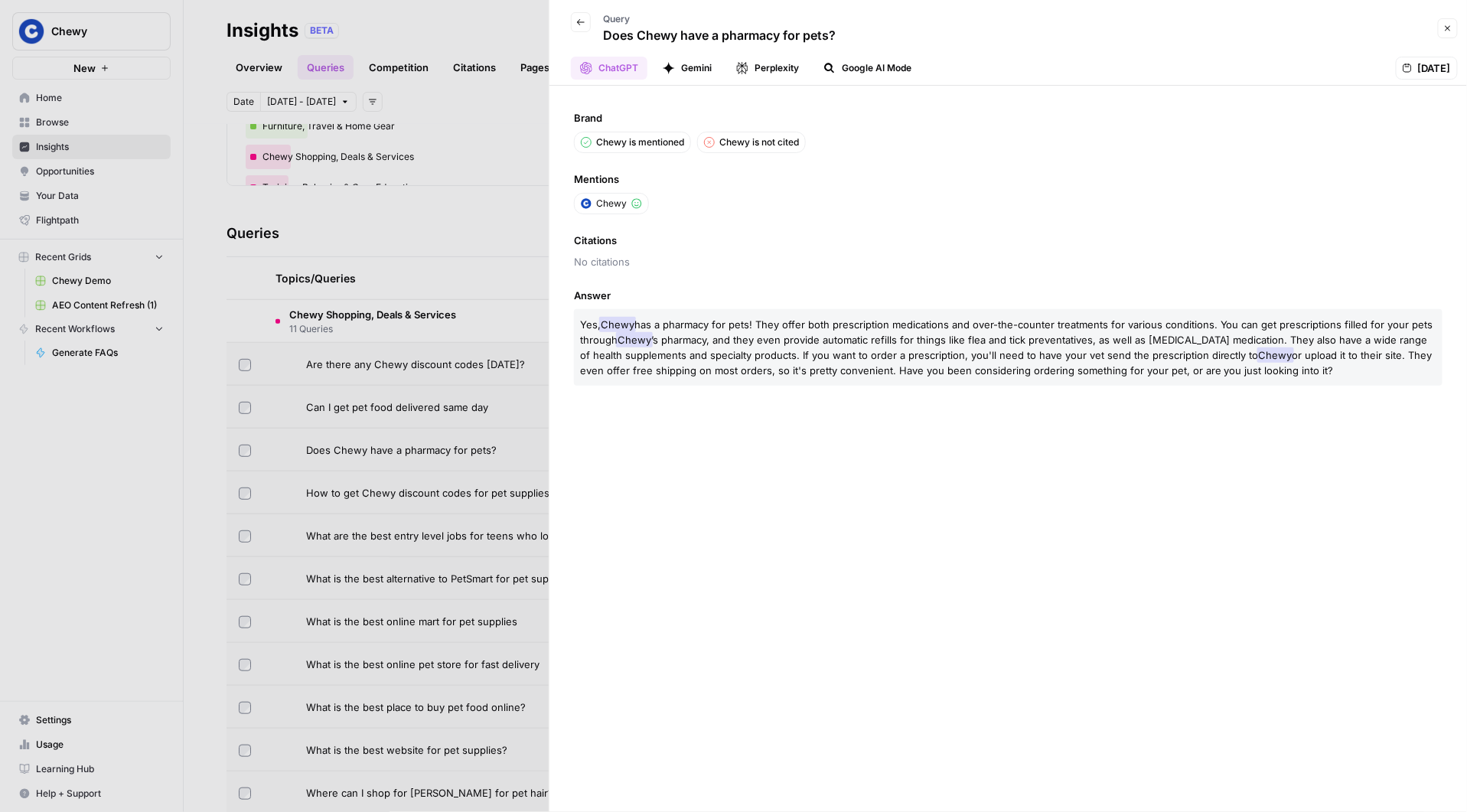
click at [583, 19] on icon "button" at bounding box center [580, 22] width 9 height 9
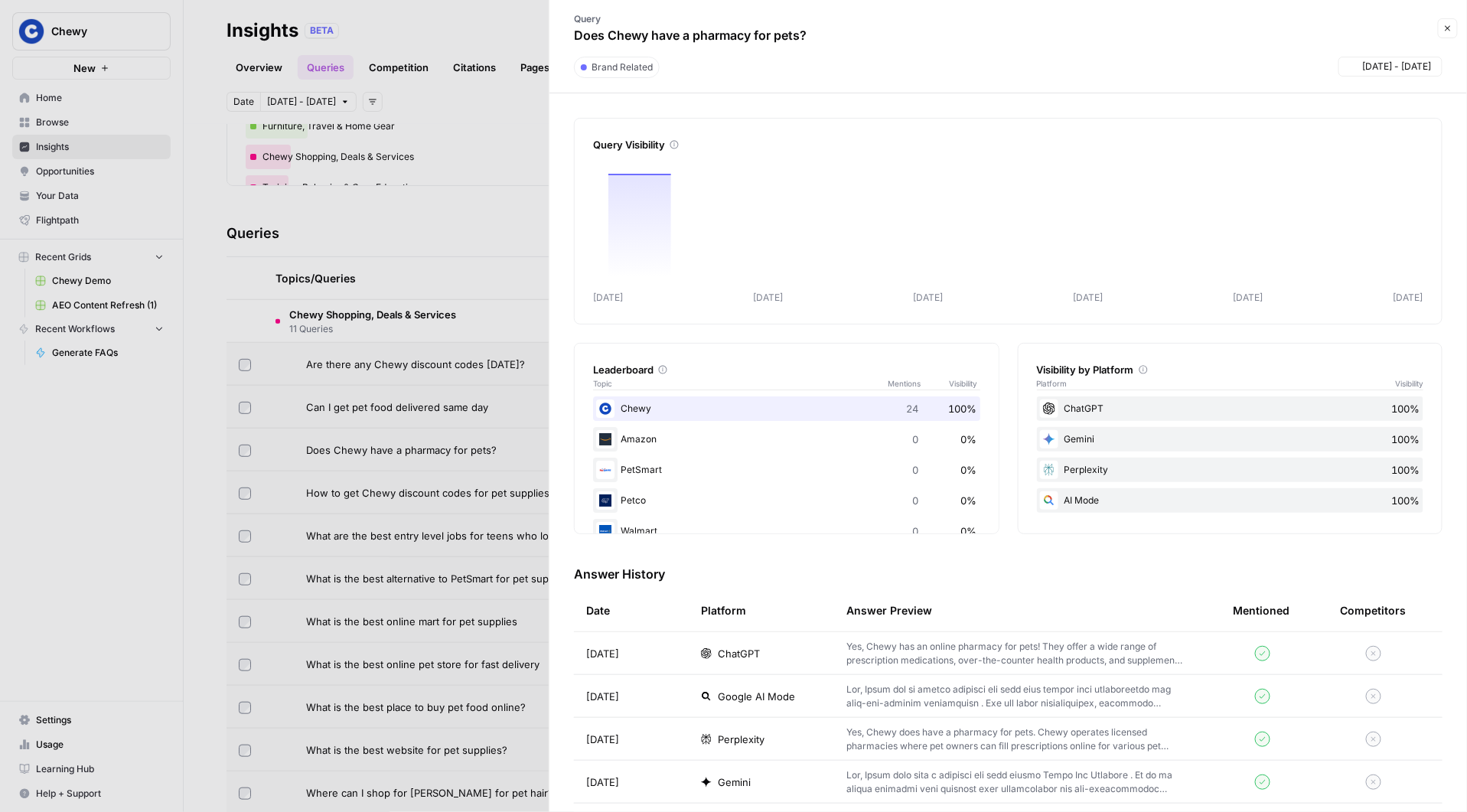
click at [474, 150] on div at bounding box center [734, 406] width 1467 height 812
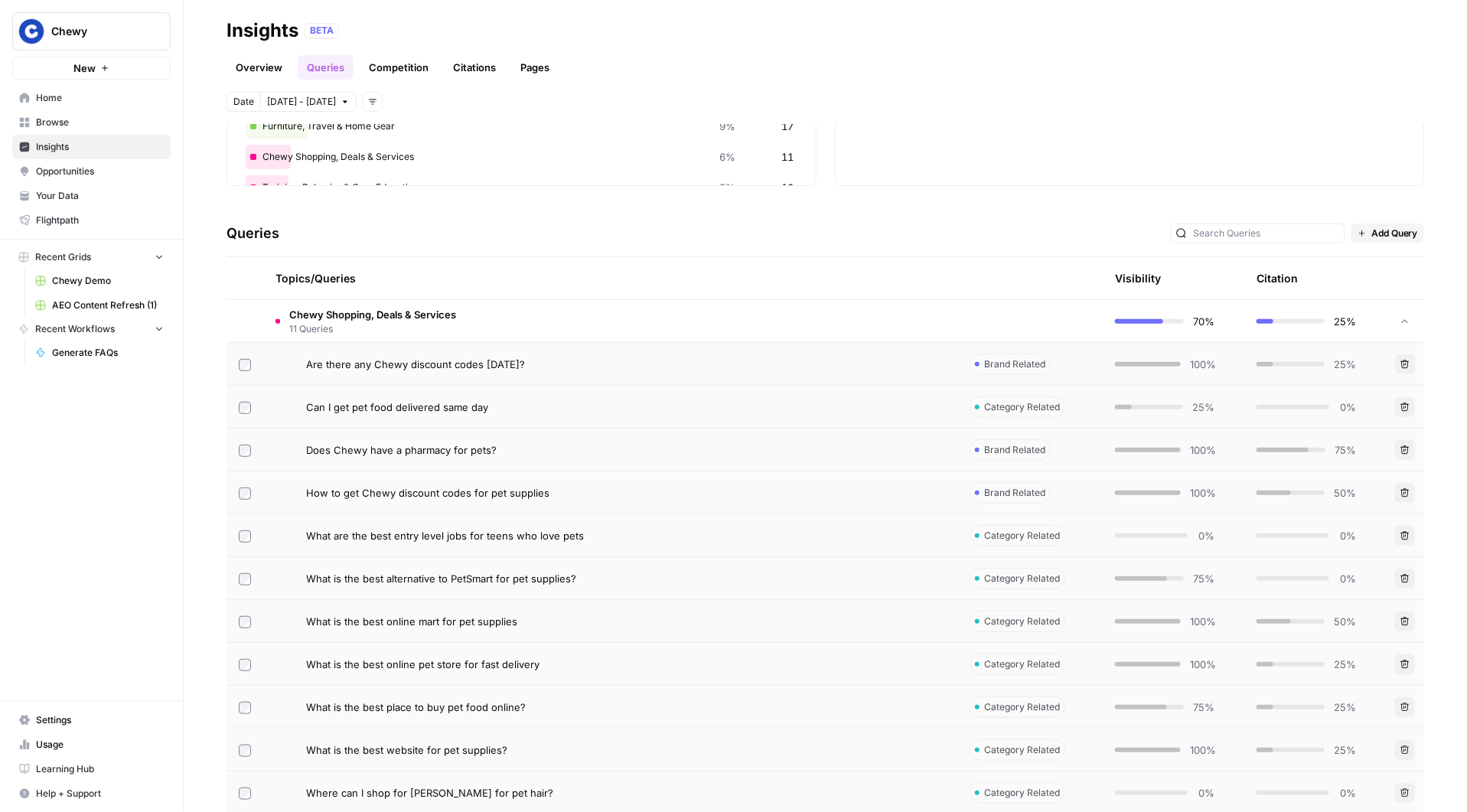
click at [379, 63] on link "Competition" at bounding box center [398, 67] width 78 height 25
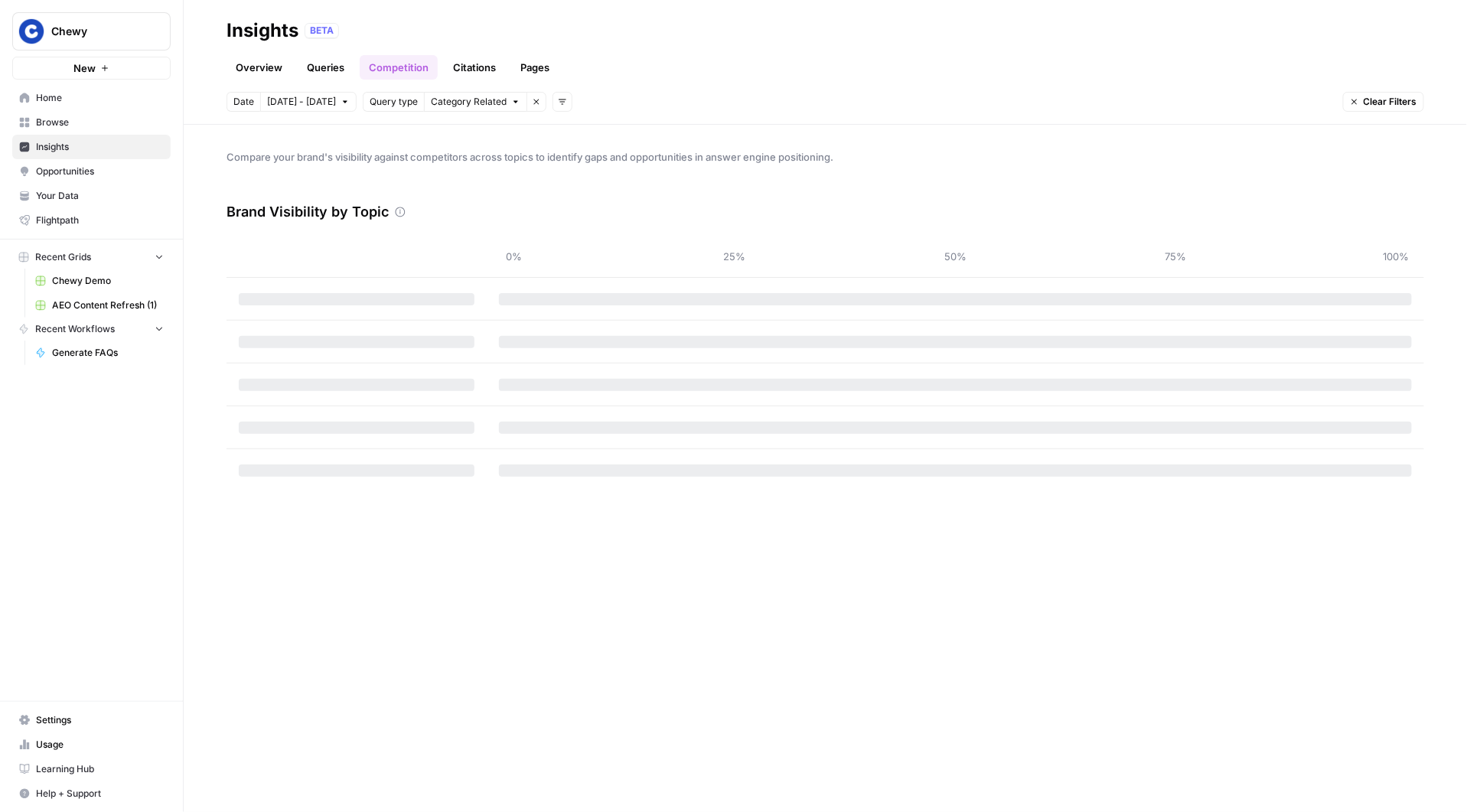
click at [258, 62] on link "Overview" at bounding box center [258, 67] width 65 height 25
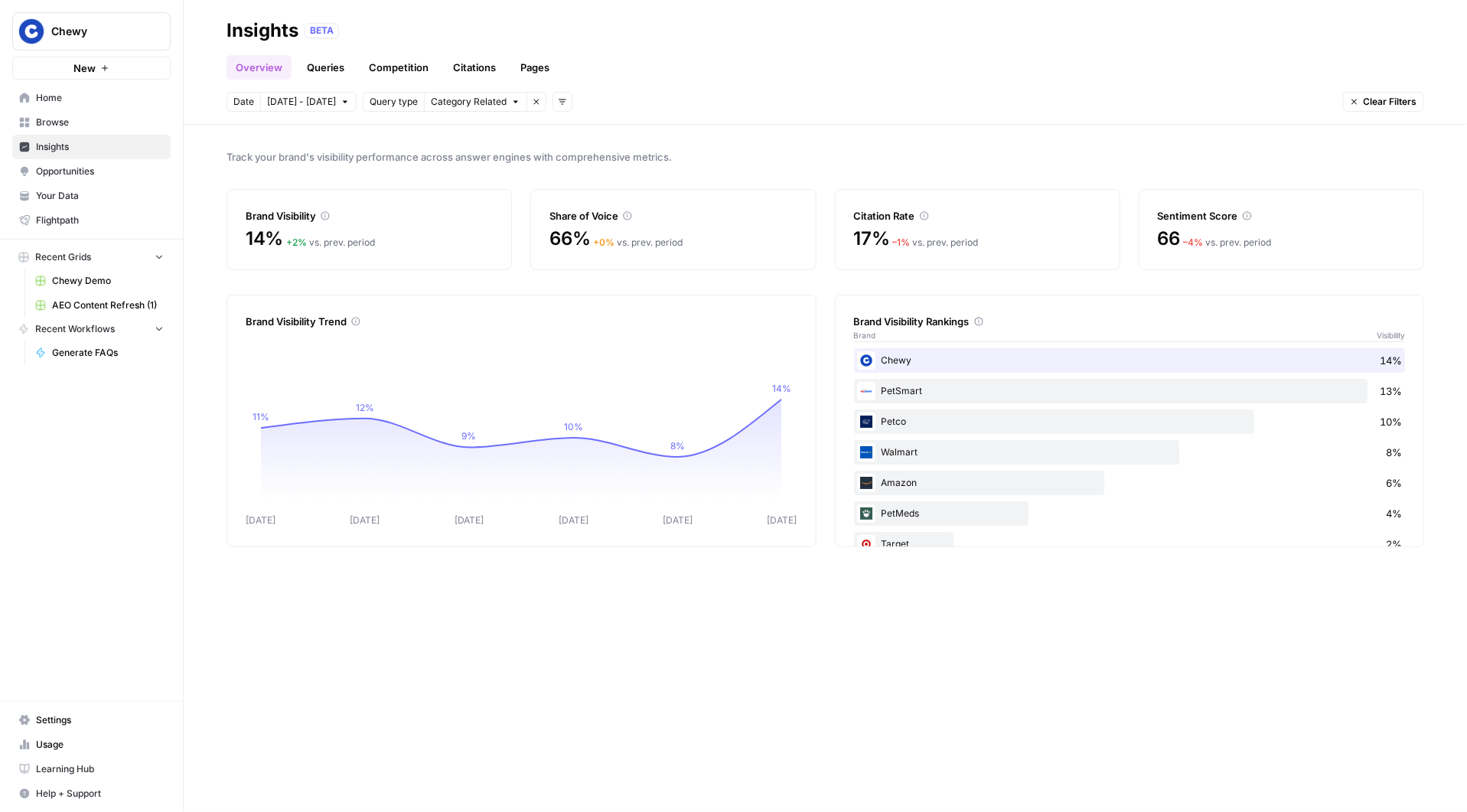
click at [1387, 100] on span "Clear Filters" at bounding box center [1391, 101] width 54 height 14
click at [302, 96] on span "Oct 3 - Oct 9" at bounding box center [302, 101] width 69 height 14
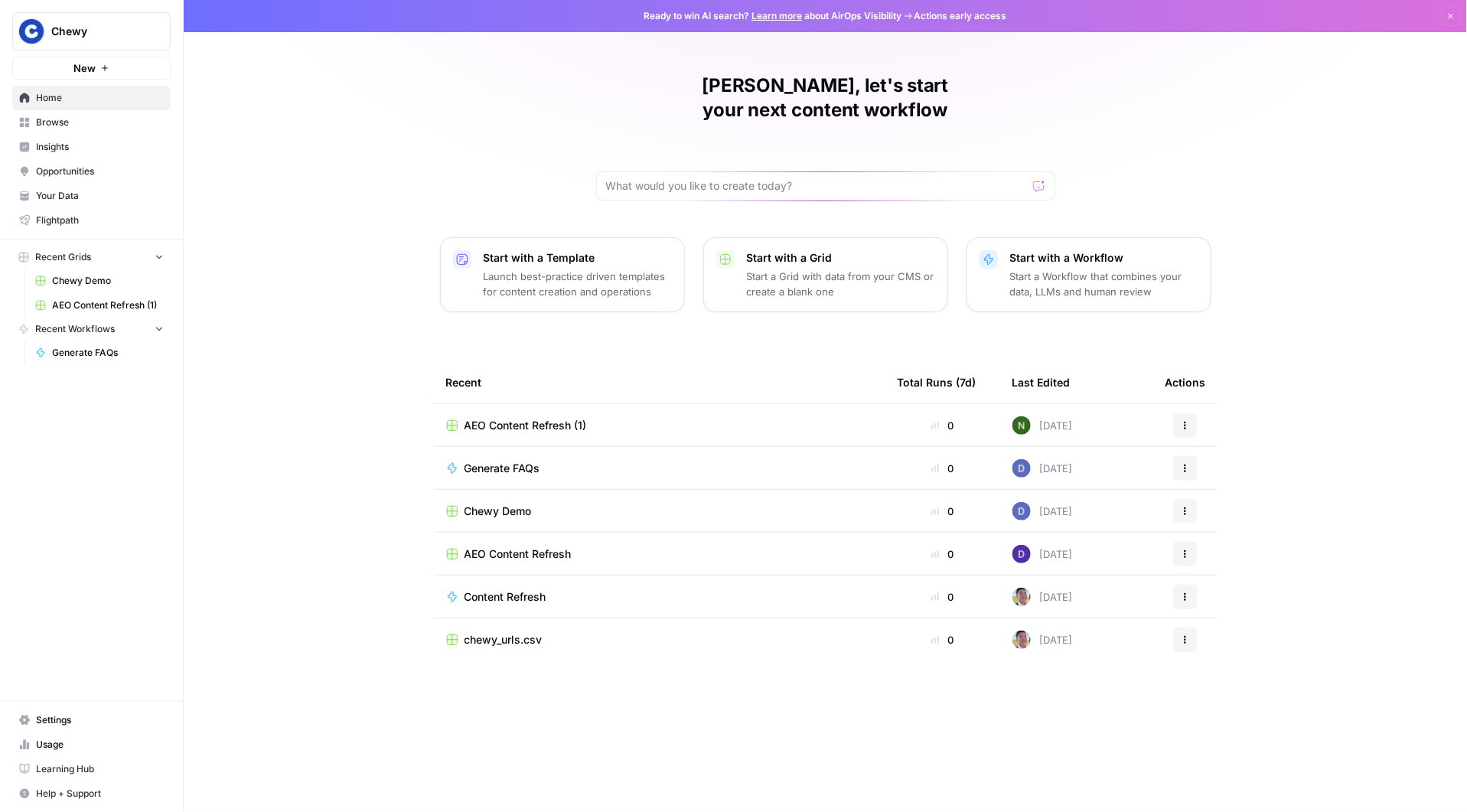
click at [96, 12] on button "Chewy" at bounding box center [91, 31] width 158 height 39
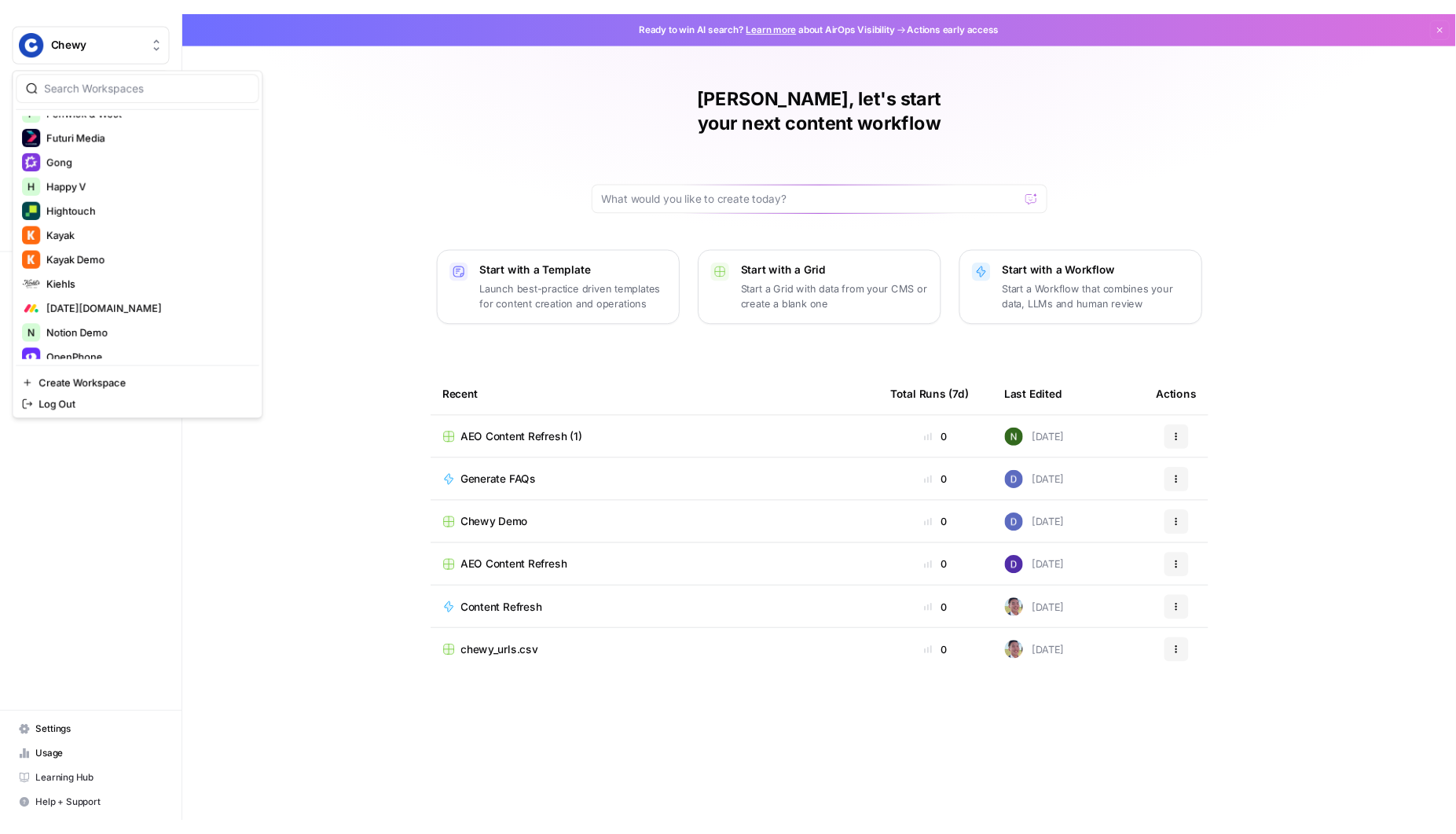
scroll to position [956, 0]
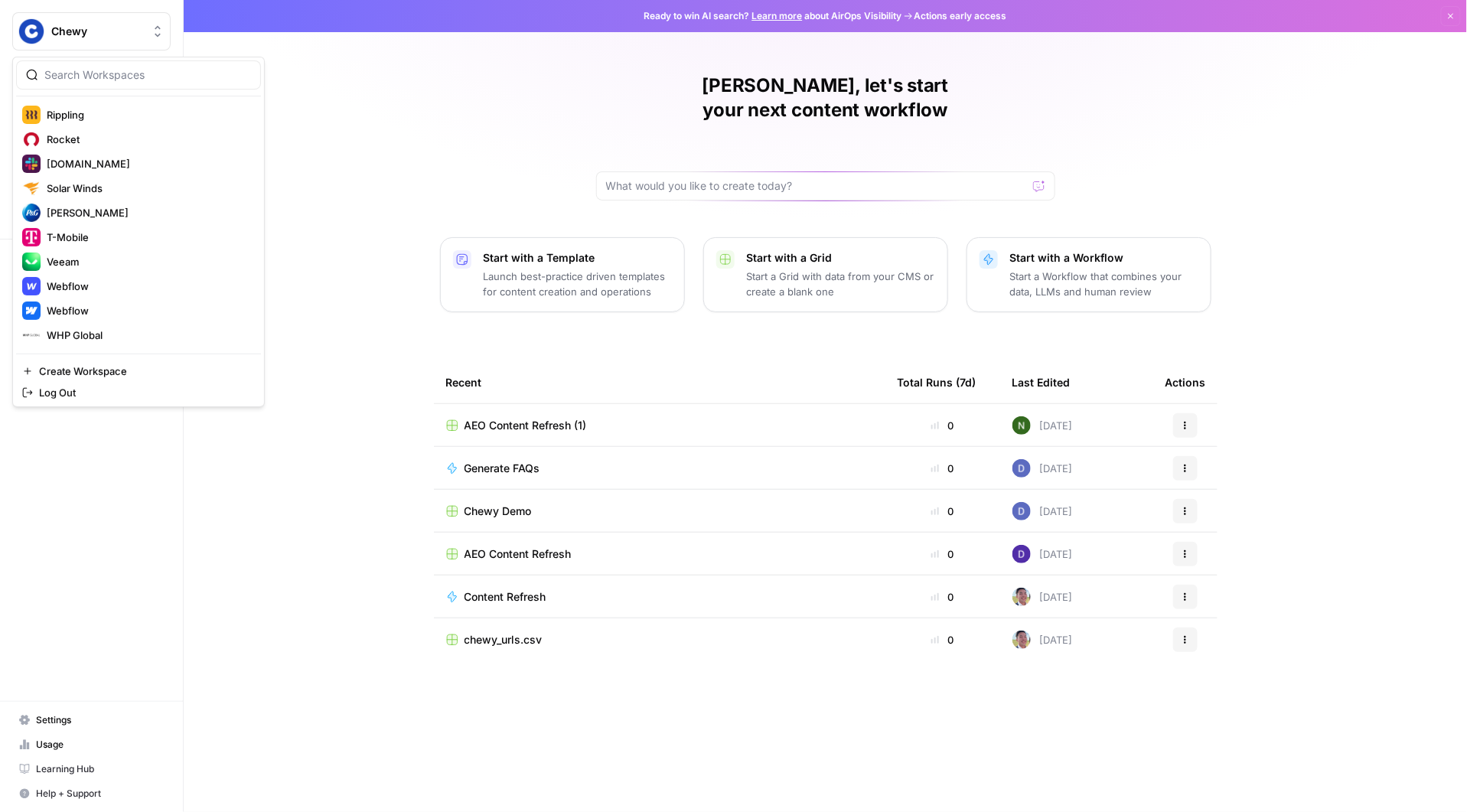
click at [319, 652] on div "Nick, let's start your next content workflow Start with a Template Launch best-…" at bounding box center [825, 406] width 1283 height 812
